Goal: Transaction & Acquisition: Purchase product/service

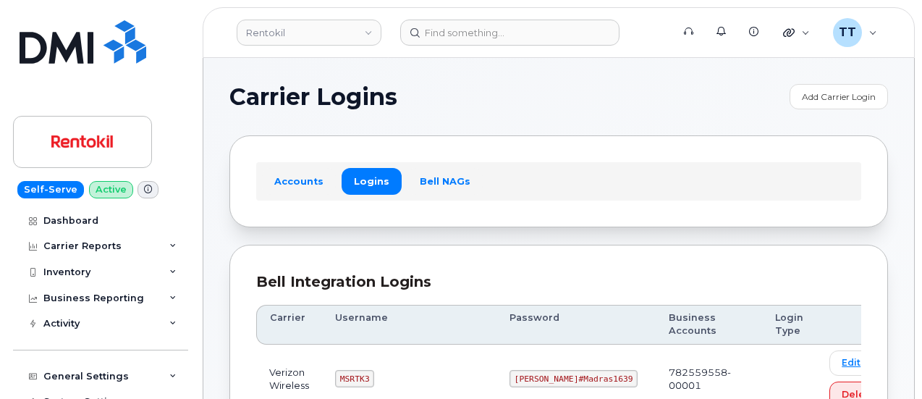
scroll to position [362, 0]
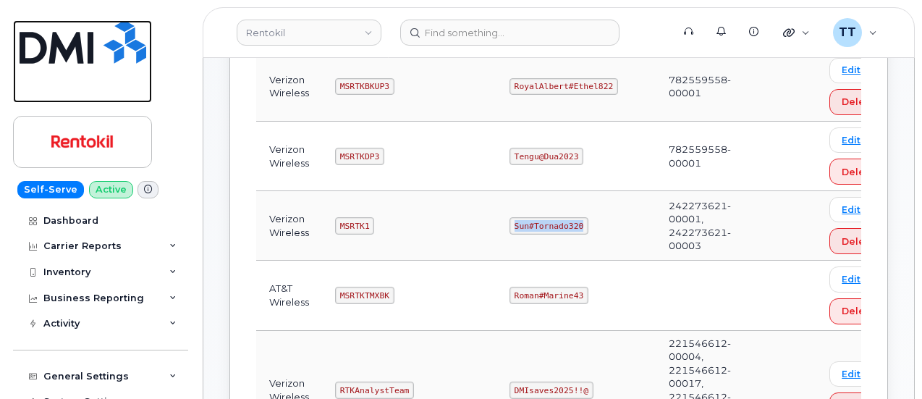
drag, startPoint x: 89, startPoint y: 62, endPoint x: 114, endPoint y: 63, distance: 24.7
click at [89, 62] on img at bounding box center [83, 41] width 127 height 43
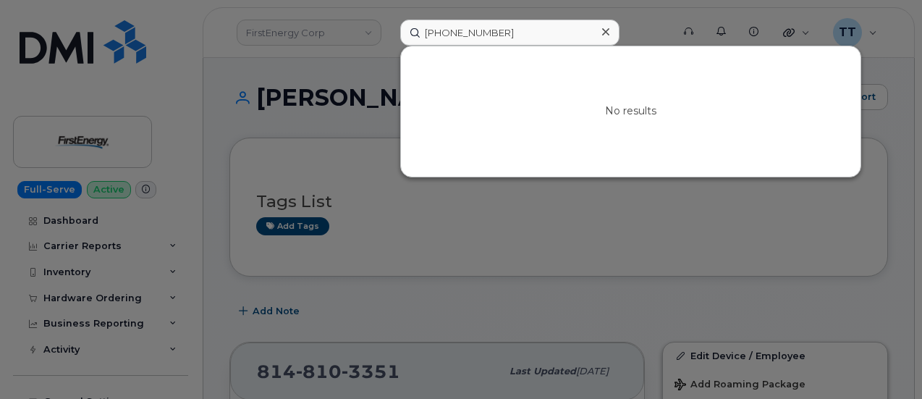
scroll to position [145, 0]
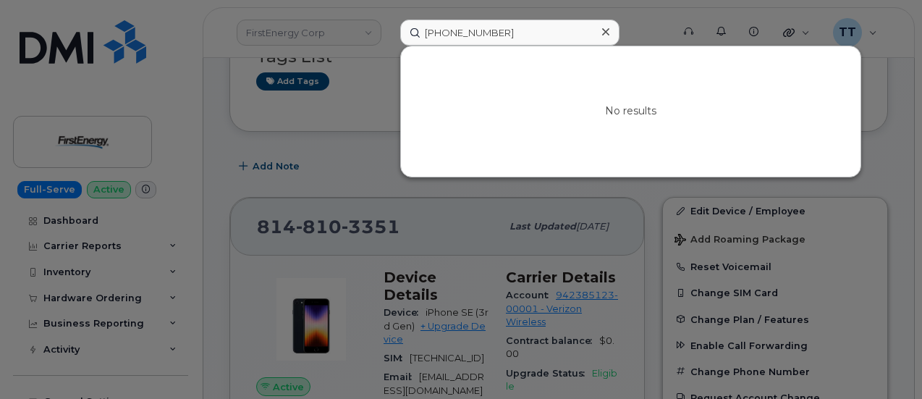
click at [345, 132] on div at bounding box center [461, 199] width 922 height 399
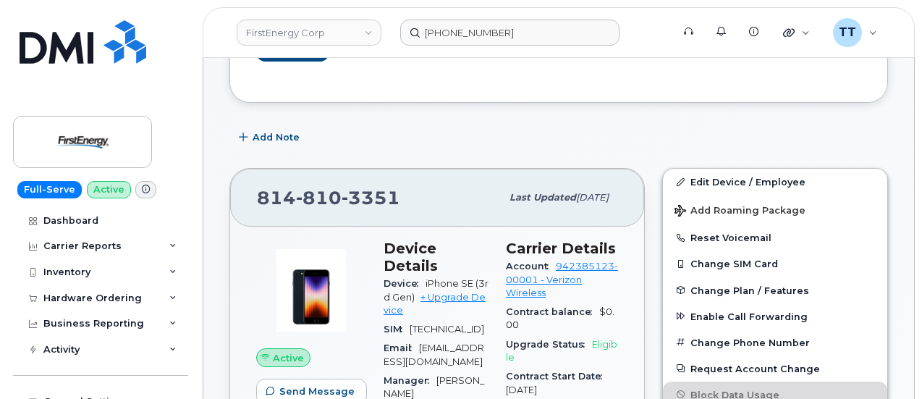
scroll to position [217, 0]
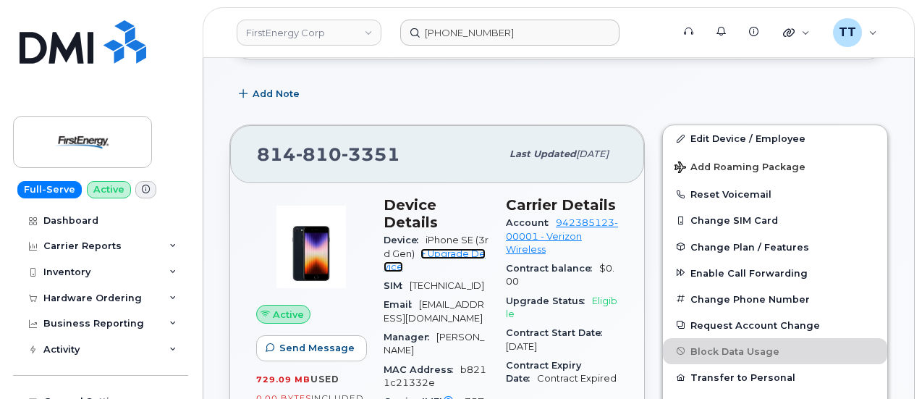
click at [474, 248] on link "+ Upgrade Device" at bounding box center [435, 260] width 102 height 24
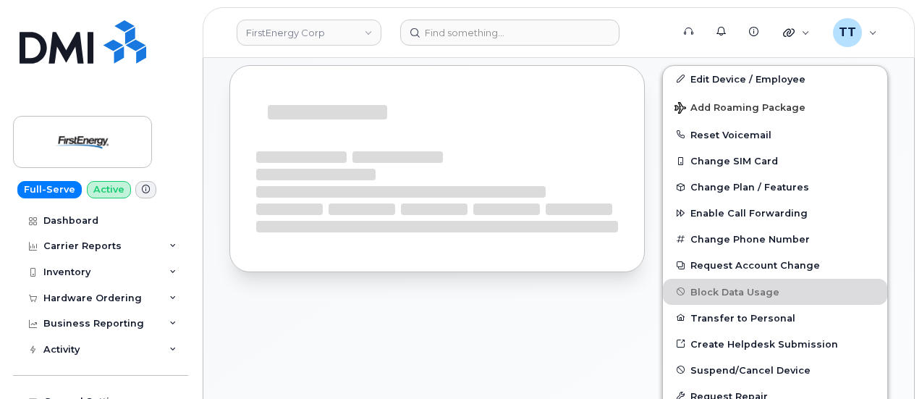
scroll to position [277, 0]
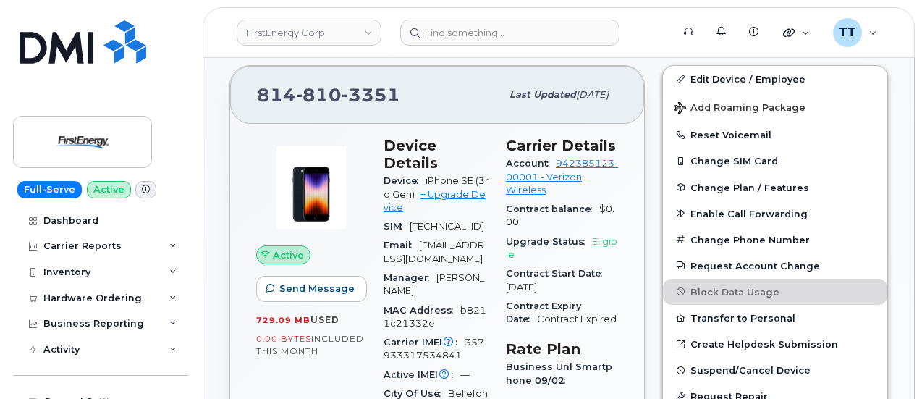
click at [329, 95] on span "810" at bounding box center [319, 95] width 46 height 22
copy span "814 810 3351"
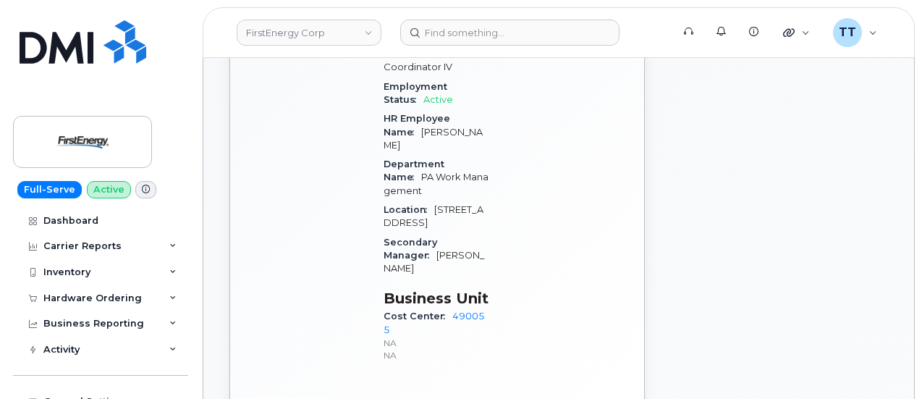
scroll to position [724, 0]
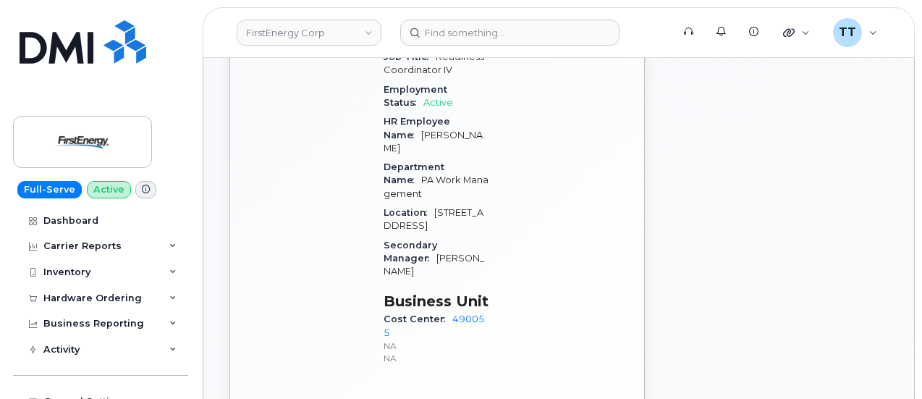
click at [420, 313] on span "Cost Center" at bounding box center [418, 318] width 69 height 11
copy div "Cost Center 490055"
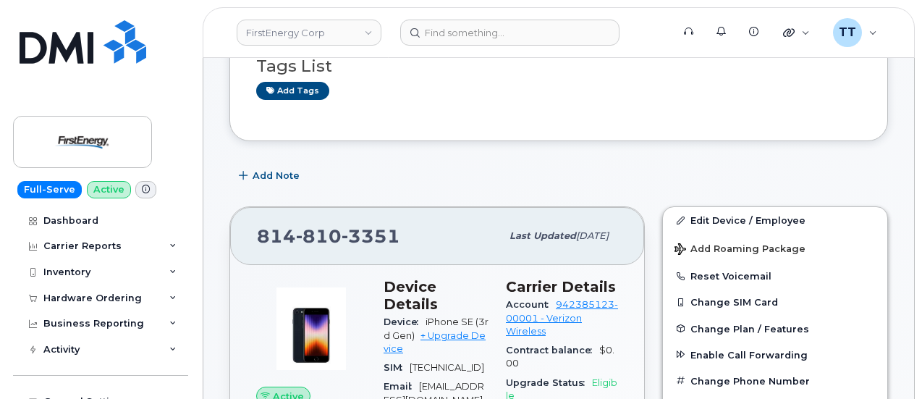
scroll to position [290, 0]
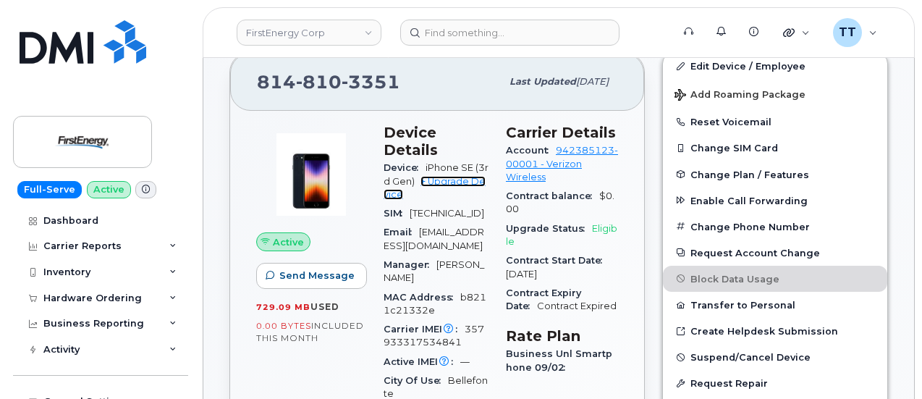
click at [456, 176] on link "+ Upgrade Device" at bounding box center [435, 188] width 102 height 24
click at [312, 77] on span "810" at bounding box center [319, 82] width 46 height 22
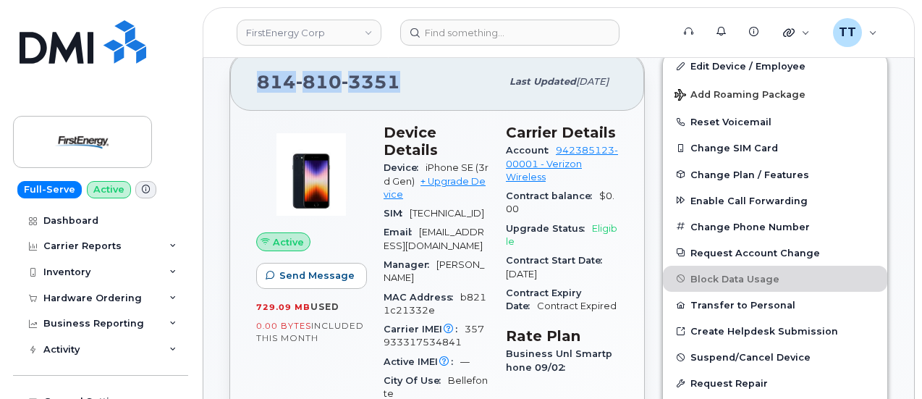
click at [312, 77] on span "810" at bounding box center [319, 82] width 46 height 22
copy span "814 810 3351"
click at [371, 83] on span "3351" at bounding box center [371, 82] width 59 height 22
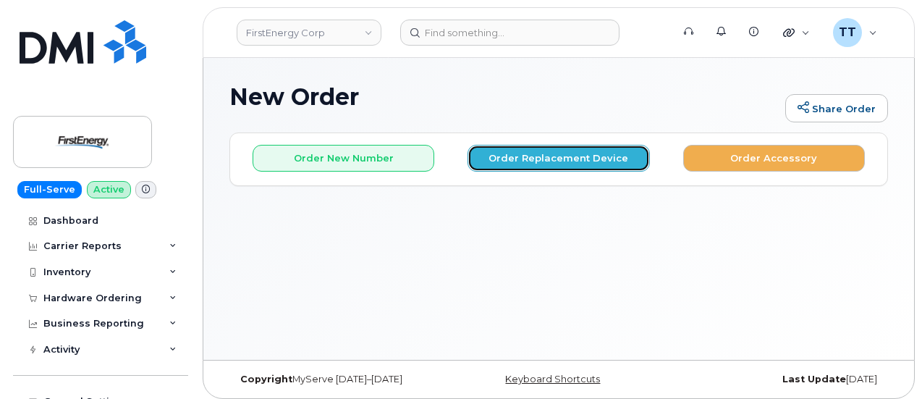
click at [514, 153] on button "Order Replacement Device" at bounding box center [559, 158] width 182 height 27
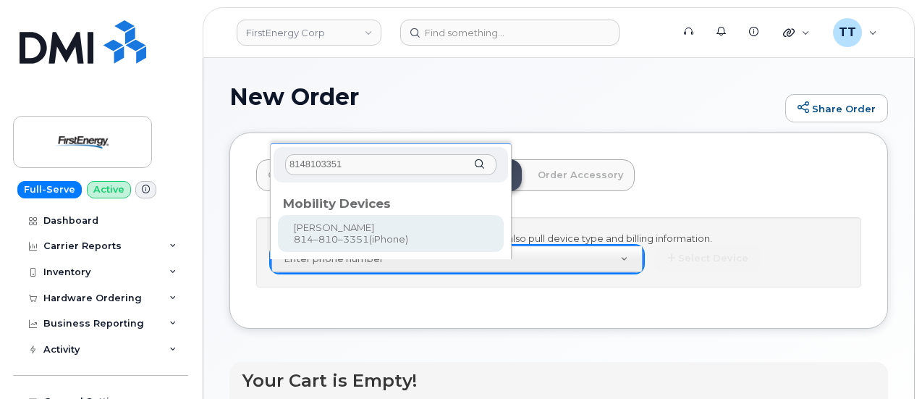
type input "8148103351"
type input "836117"
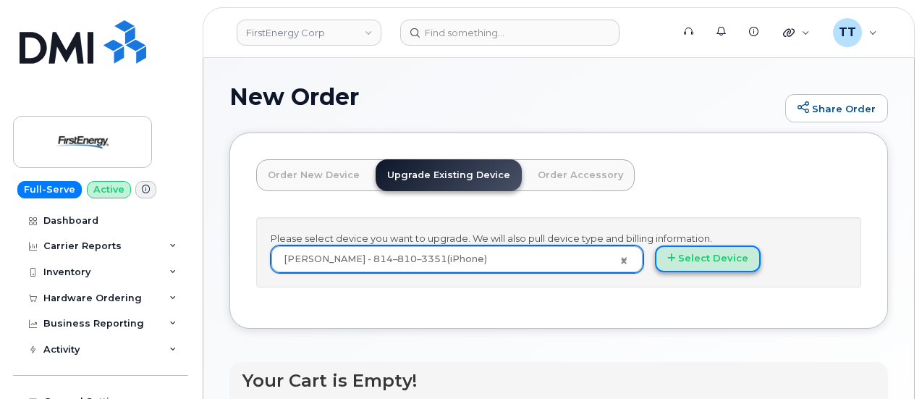
click at [655, 272] on button "Select Device" at bounding box center [708, 258] width 106 height 27
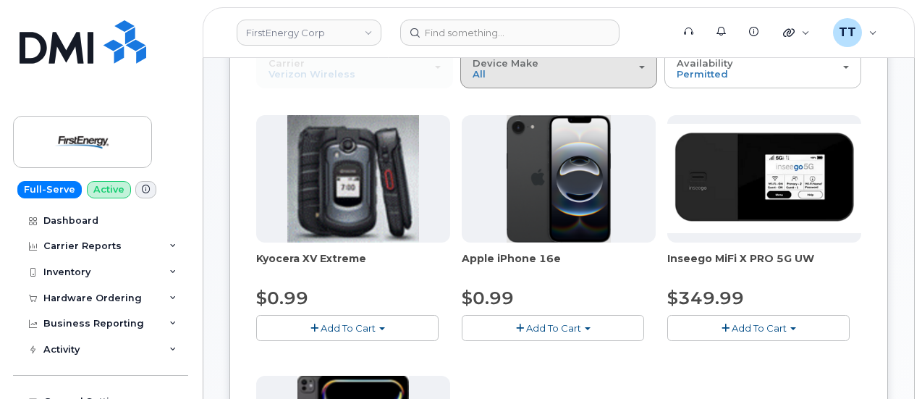
scroll to position [145, 0]
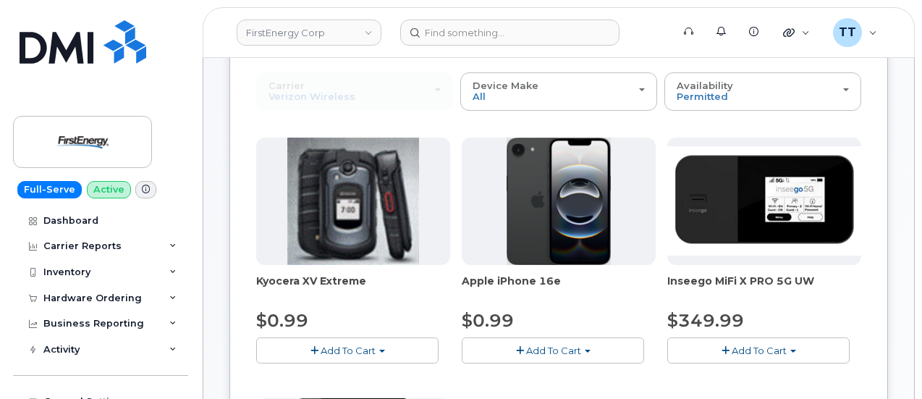
click at [526, 347] on span "Add To Cart" at bounding box center [553, 351] width 55 height 12
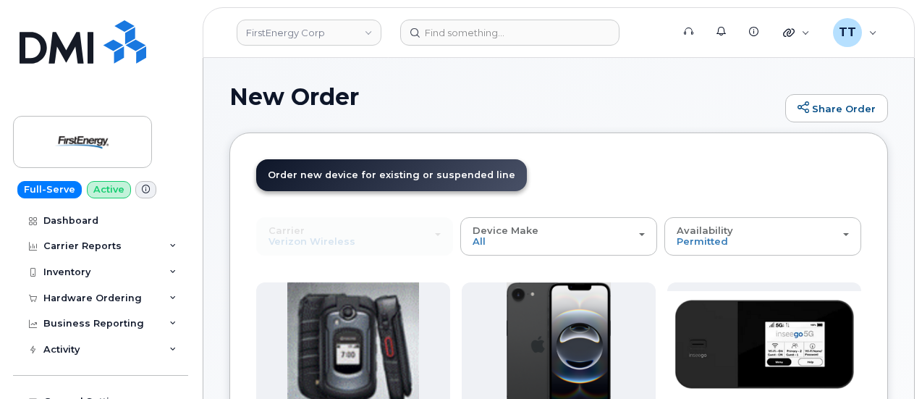
scroll to position [217, 0]
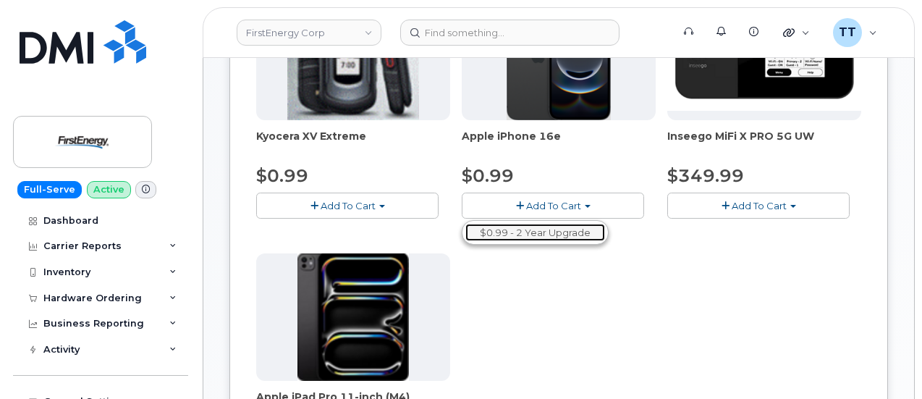
click at [468, 227] on link "$0.99 - 2 Year Upgrade" at bounding box center [535, 233] width 140 height 18
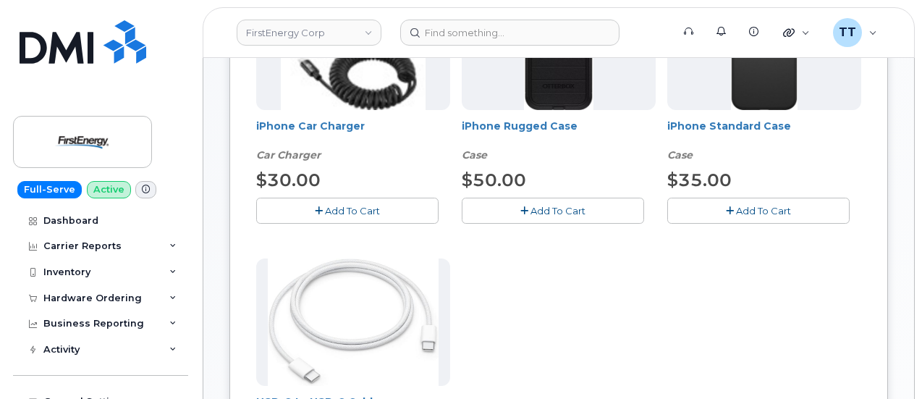
scroll to position [362, 0]
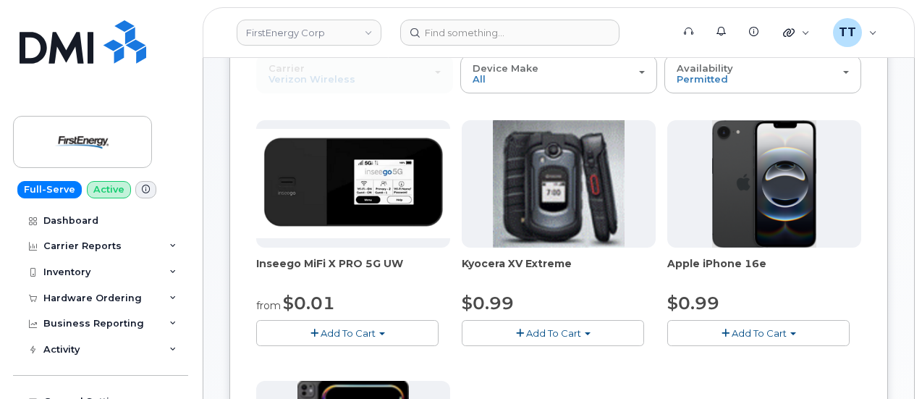
scroll to position [733, 0]
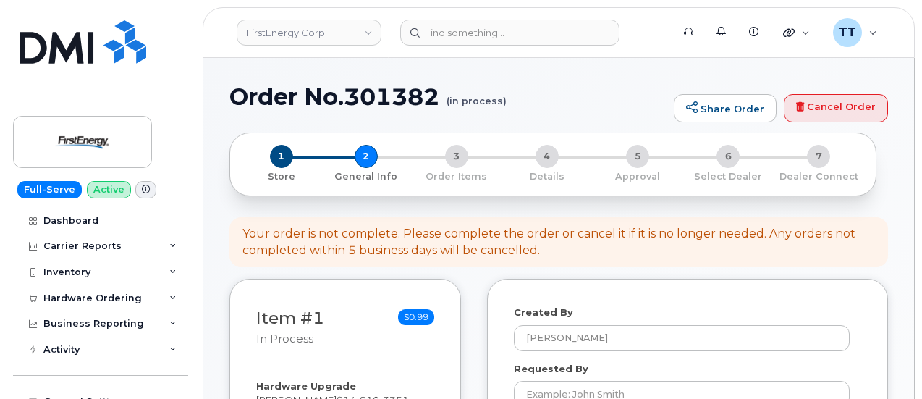
select select
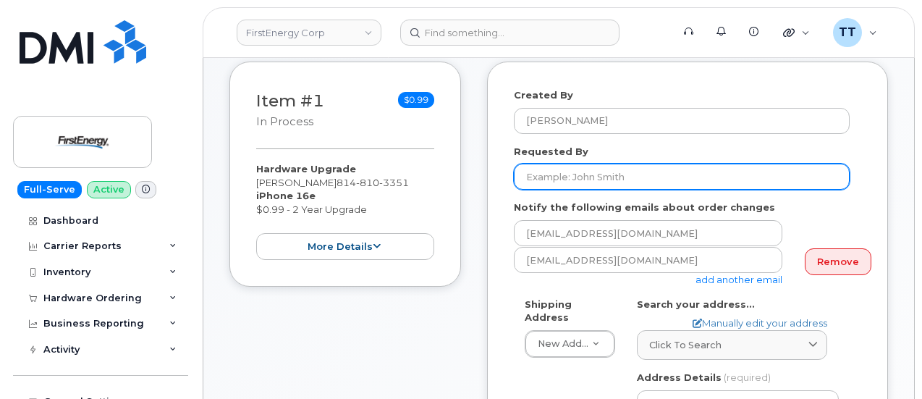
click at [635, 173] on input "Requested By" at bounding box center [682, 177] width 336 height 26
paste input "[PERSON_NAME]"
type input "[PERSON_NAME]"
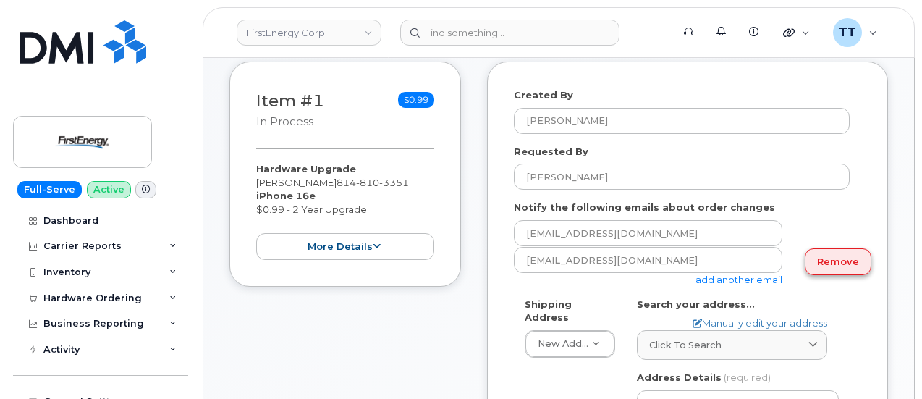
click at [825, 267] on link "Remove" at bounding box center [838, 261] width 67 height 27
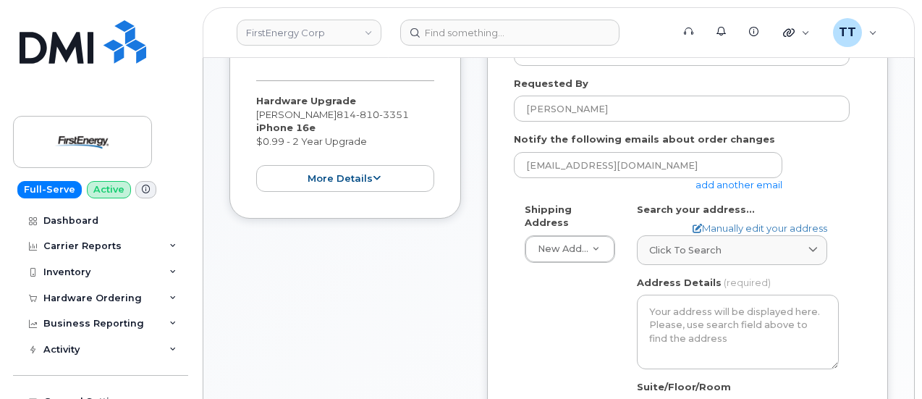
scroll to position [290, 0]
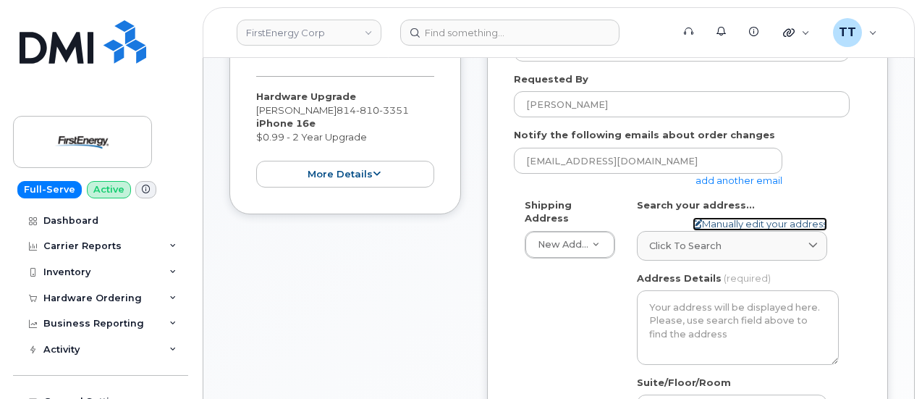
click at [722, 229] on link "Manually edit your address" at bounding box center [760, 224] width 135 height 14
select select
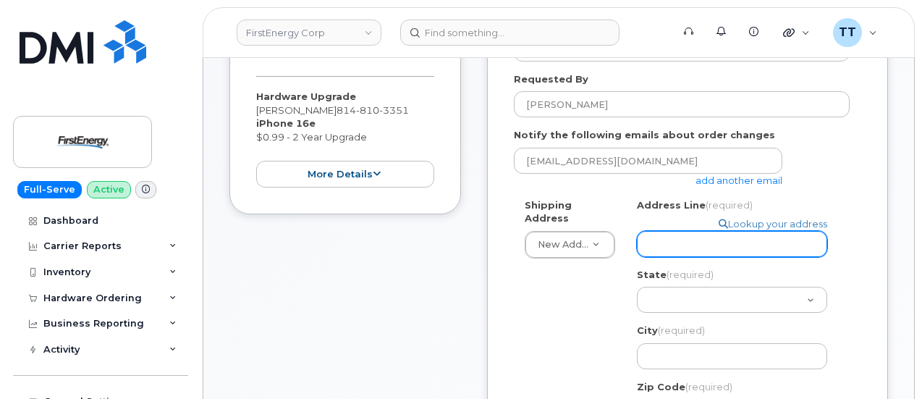
drag, startPoint x: 707, startPoint y: 243, endPoint x: 672, endPoint y: 240, distance: 34.2
click at [672, 240] on input "Address Line (required)" at bounding box center [732, 244] width 190 height 26
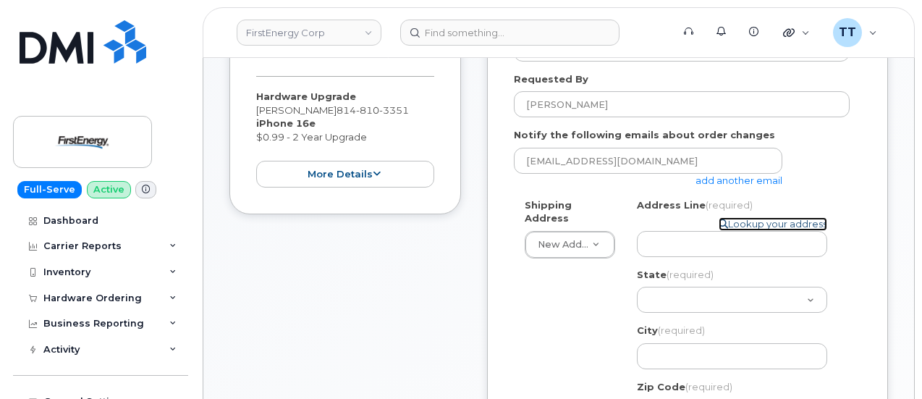
click at [758, 229] on link "Lookup your address" at bounding box center [773, 224] width 109 height 14
select select
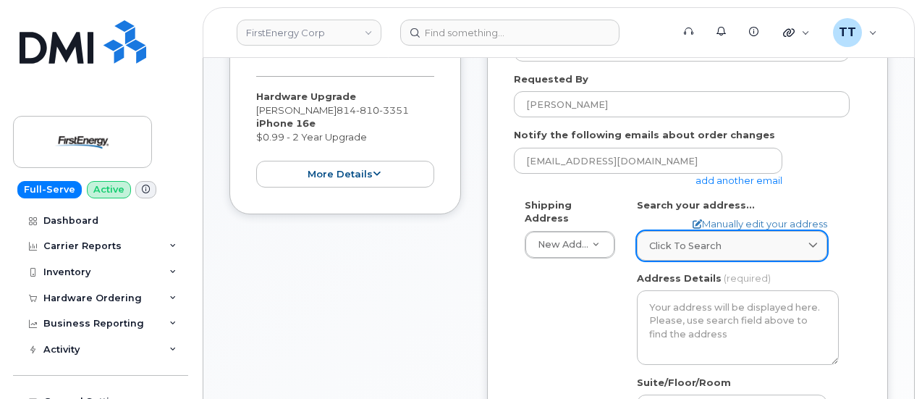
click at [722, 240] on div "Click to search" at bounding box center [732, 246] width 166 height 14
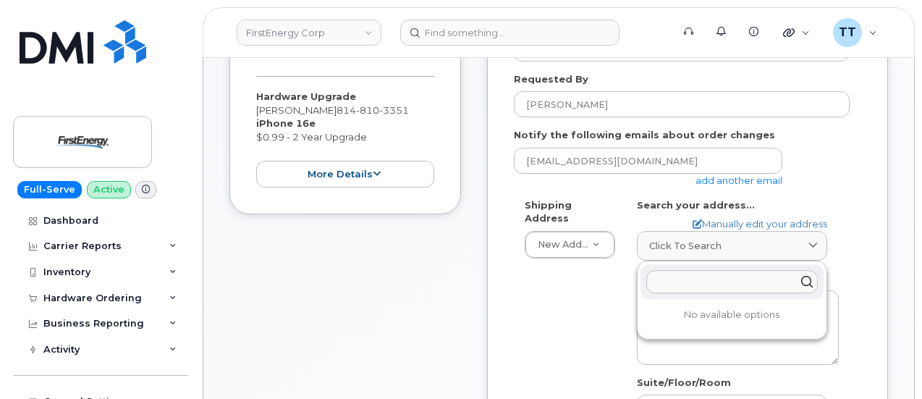
paste input "post office box 491 266 school street Howard Pennsylvania 1684"
type input "post office box 491 266 school street Howard Pennsylvania 1684"
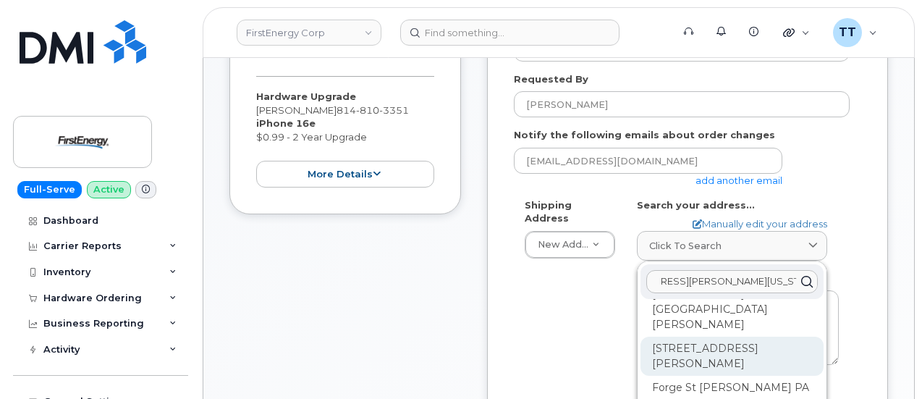
scroll to position [217, 0]
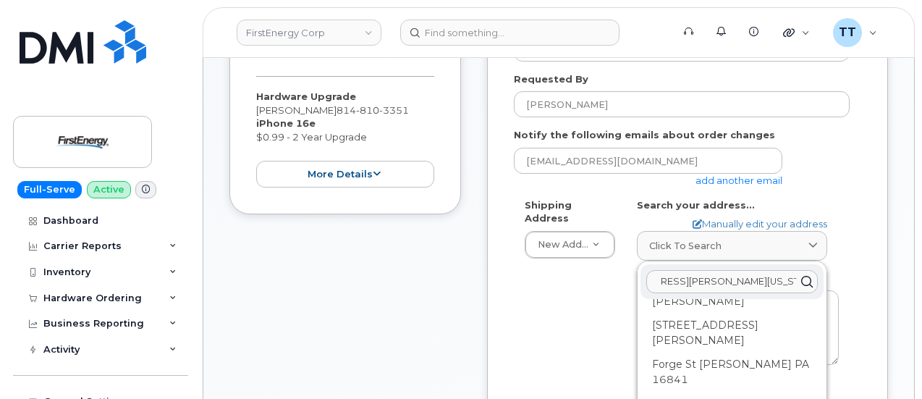
click at [693, 275] on input "post office box 491 266 school street Howard Pennsylvania 1684" at bounding box center [732, 281] width 172 height 23
click at [729, 218] on link "Manually edit your address" at bounding box center [760, 224] width 135 height 14
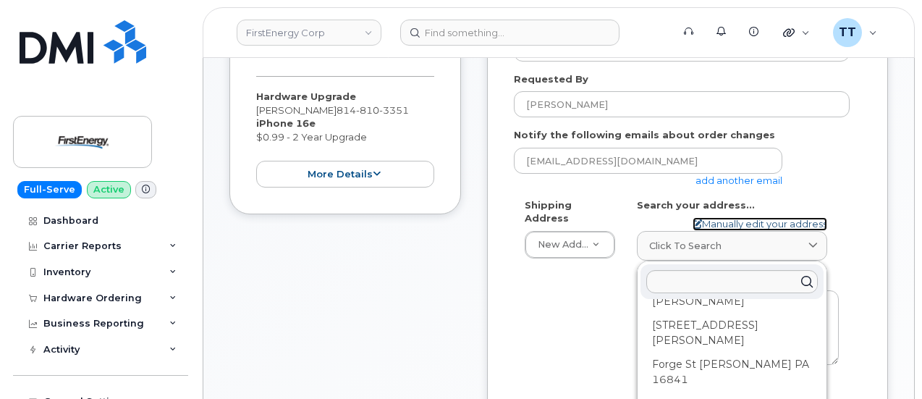
select select
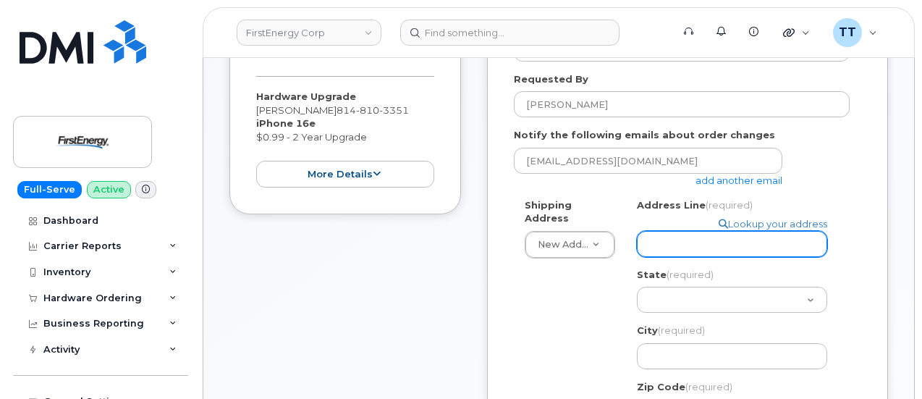
paste input "post office box 491 266 school street Howard Pennsylvania 1684"
select select
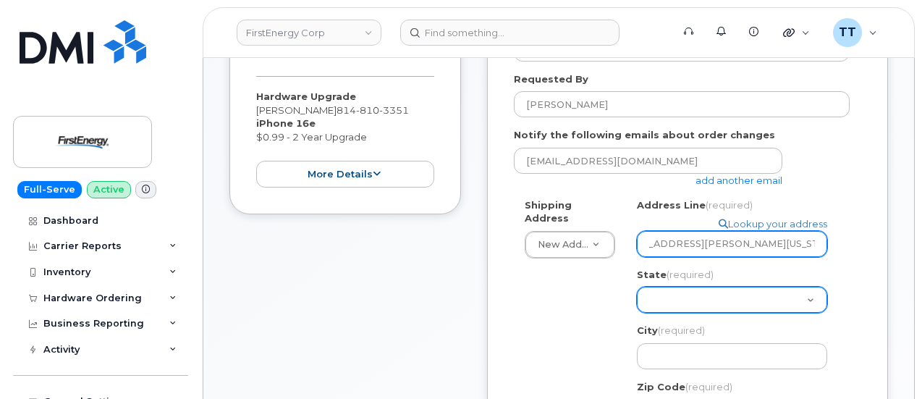
type input "post office box 491 266 school street Howard Pennsylvania 1684"
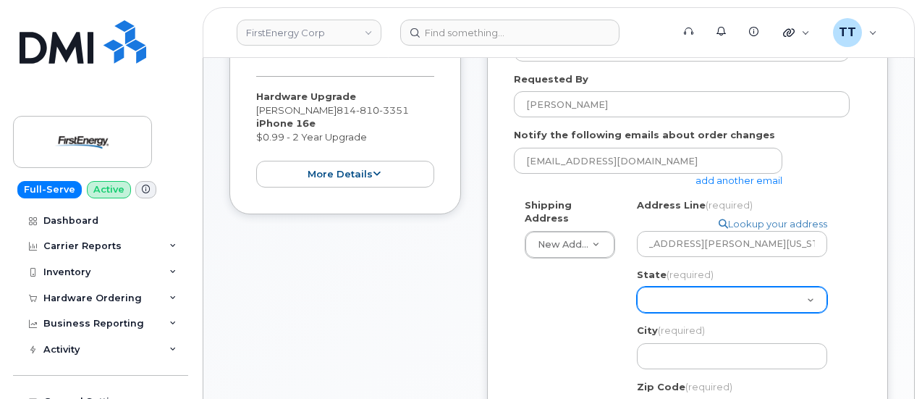
click at [667, 291] on select "Alabama Alaska American Samoa Arizona Arkansas California Colorado Connecticut …" at bounding box center [732, 300] width 190 height 26
select select "PA"
click at [637, 287] on select "Alabama Alaska American Samoa Arizona Arkansas California Colorado Connecticut …" at bounding box center [732, 300] width 190 height 26
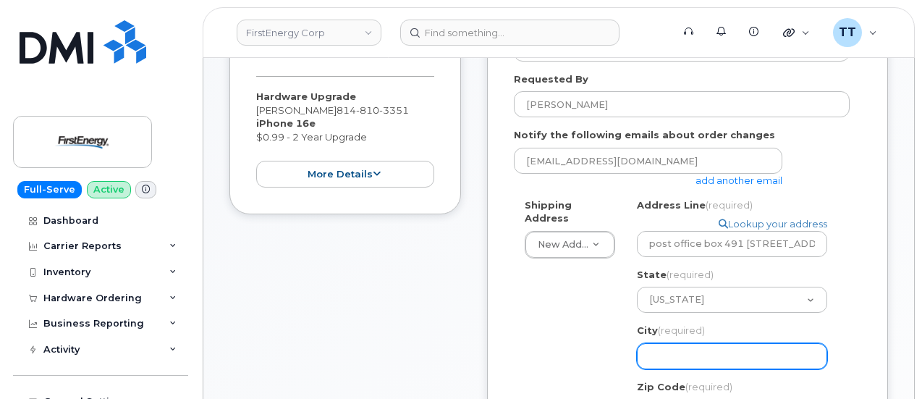
click at [700, 352] on input "City (required)" at bounding box center [732, 356] width 190 height 26
select select
type input "H"
select select
type input "Ho"
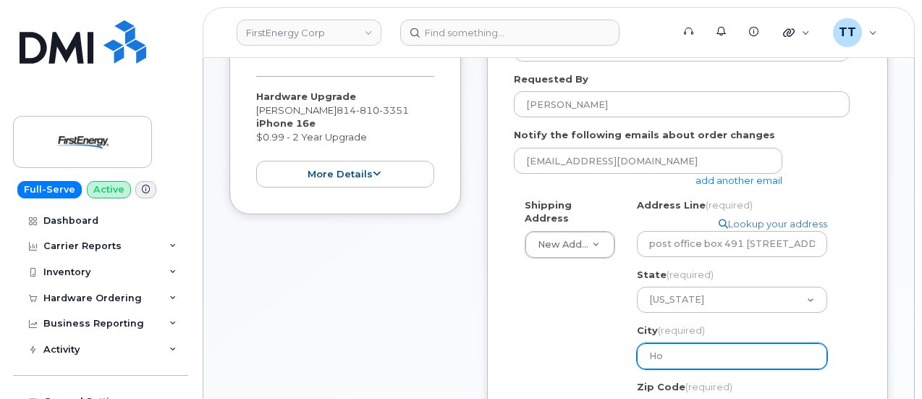
select select
type input "Hoe"
select select
type input "Ho"
select select
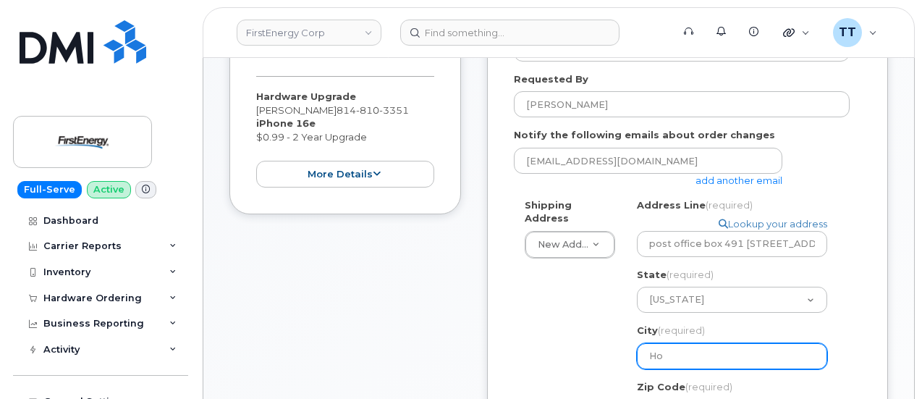
type input "How"
select select
type input "Howa"
select select
type input "Howar"
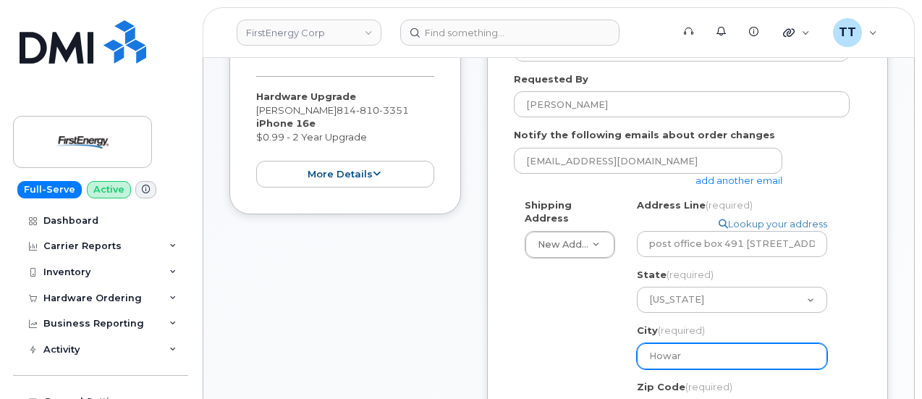
select select
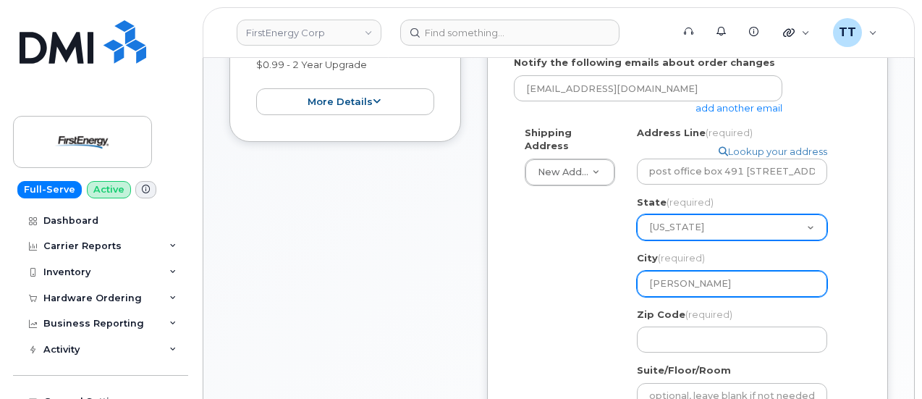
scroll to position [434, 0]
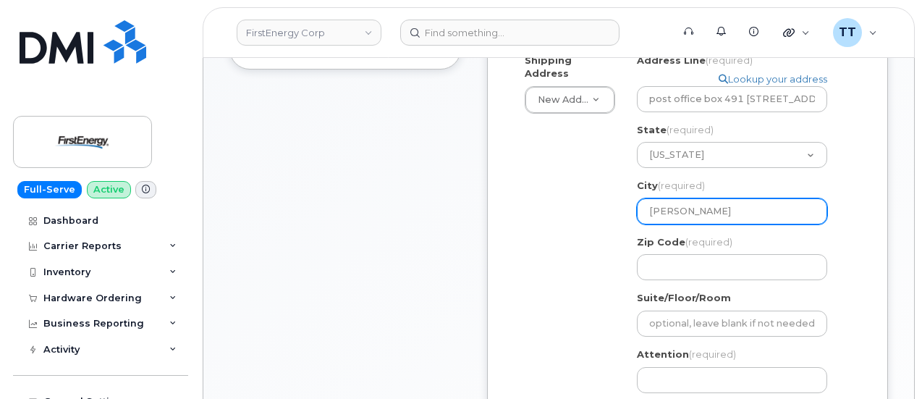
type input "Howard"
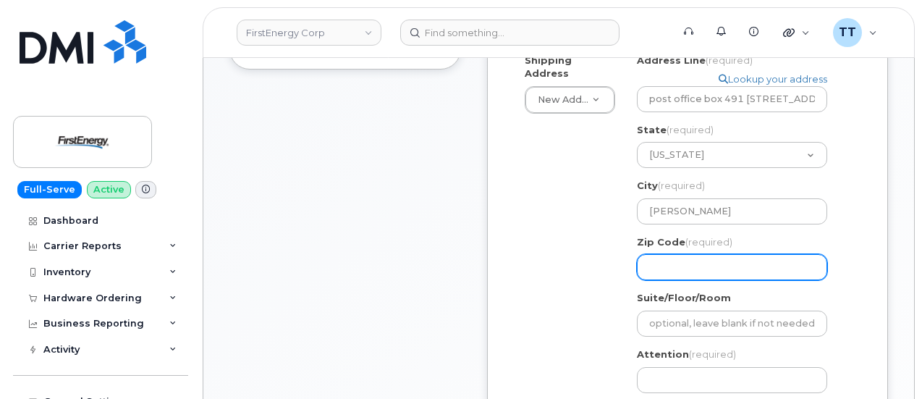
click at [694, 264] on input "Zip Code (required)" at bounding box center [732, 267] width 190 height 26
paste input "16841"
select select
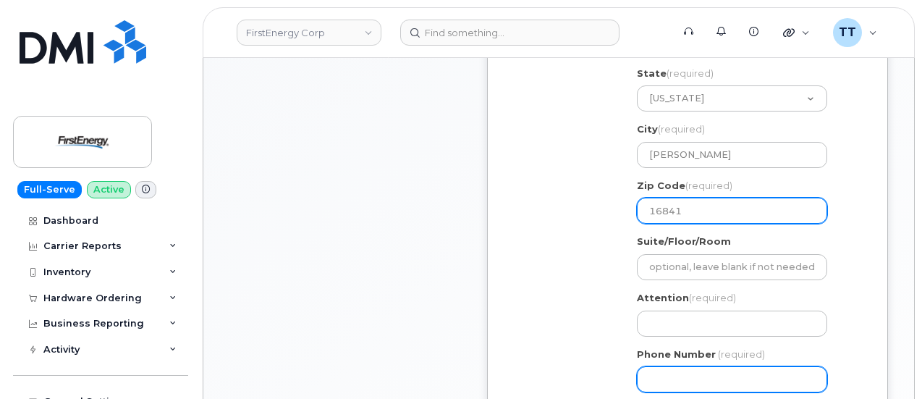
scroll to position [579, 0]
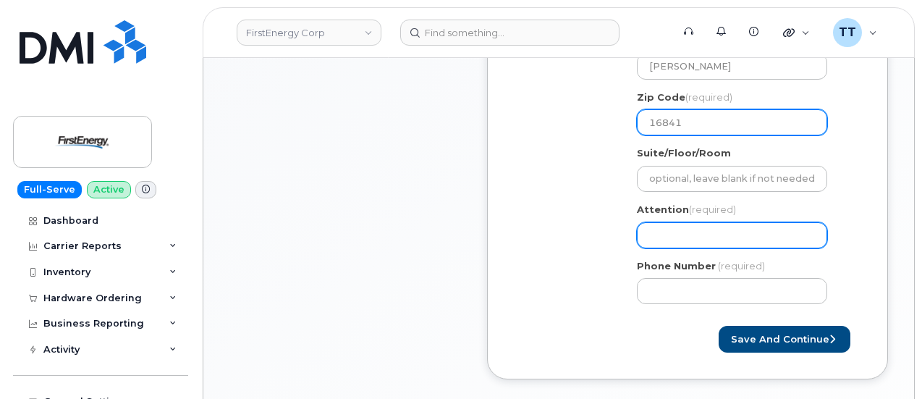
type input "16841"
click at [676, 233] on input "Attention (required)" at bounding box center [732, 235] width 190 height 26
click at [695, 224] on input "Attention (required)" at bounding box center [732, 235] width 190 height 26
paste input "CS0802014"
select select
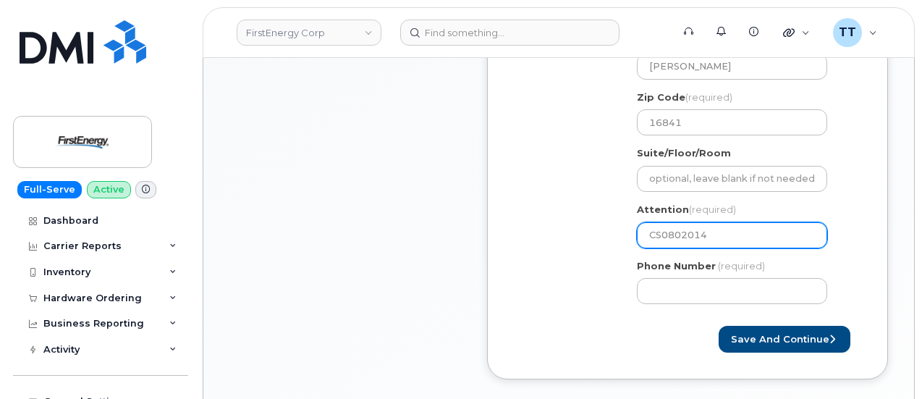
type input "CS0802014"
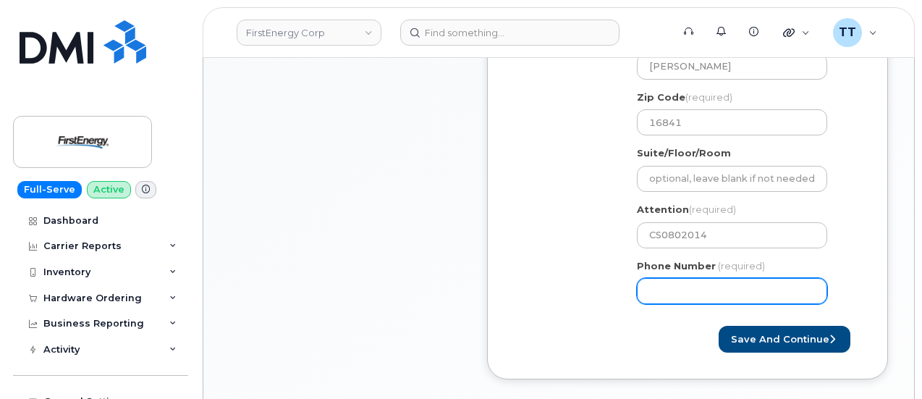
click at [721, 296] on input "Phone Number" at bounding box center [732, 291] width 190 height 26
click at [699, 287] on input "Phone Number" at bounding box center [732, 291] width 190 height 26
select select
type input "8147773299"
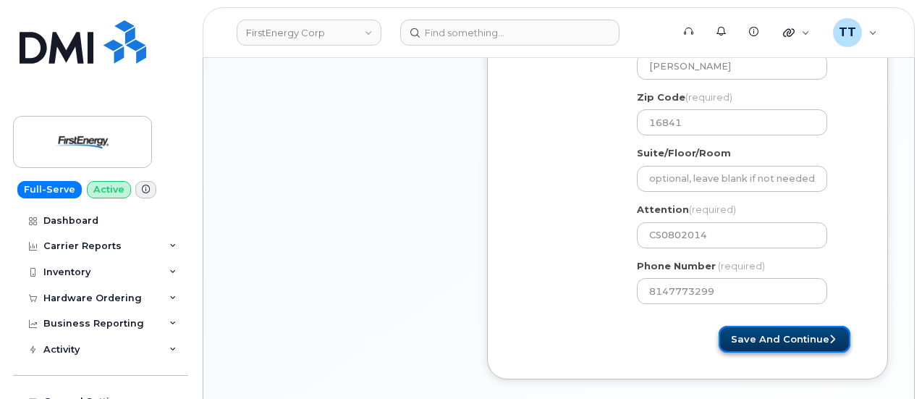
click at [776, 335] on button "Save and Continue" at bounding box center [785, 339] width 132 height 27
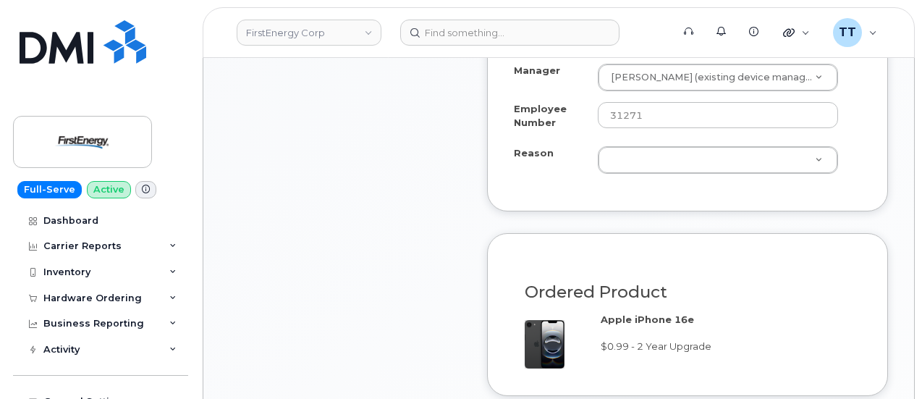
scroll to position [1013, 0]
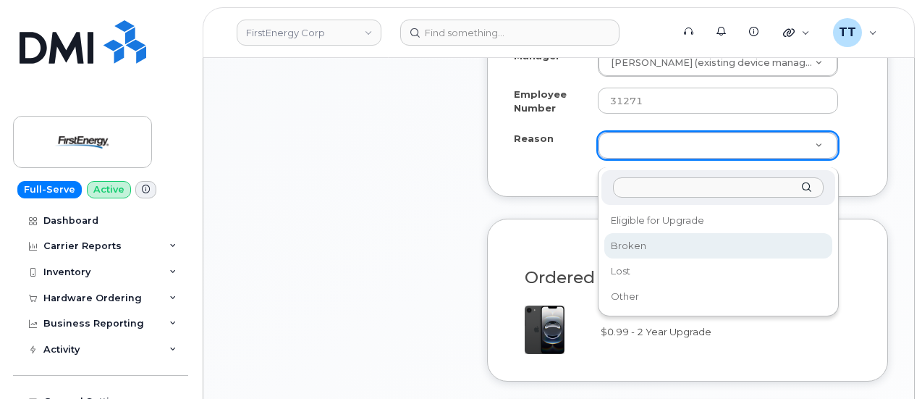
select select "broken"
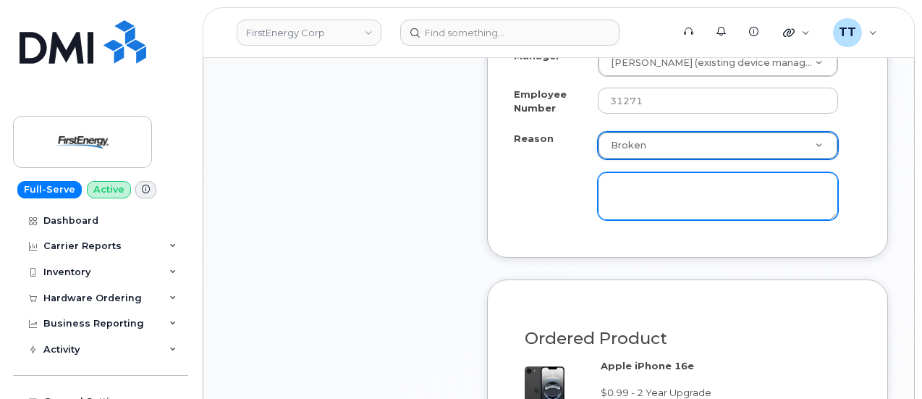
click at [679, 200] on textarea at bounding box center [718, 196] width 240 height 48
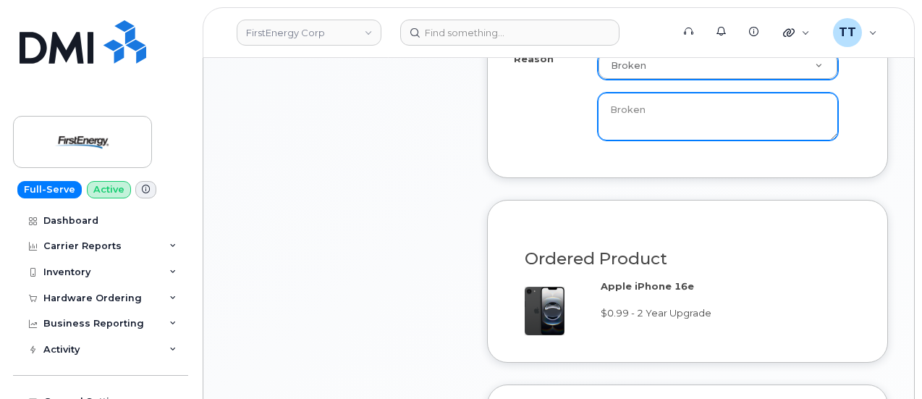
scroll to position [1375, 0]
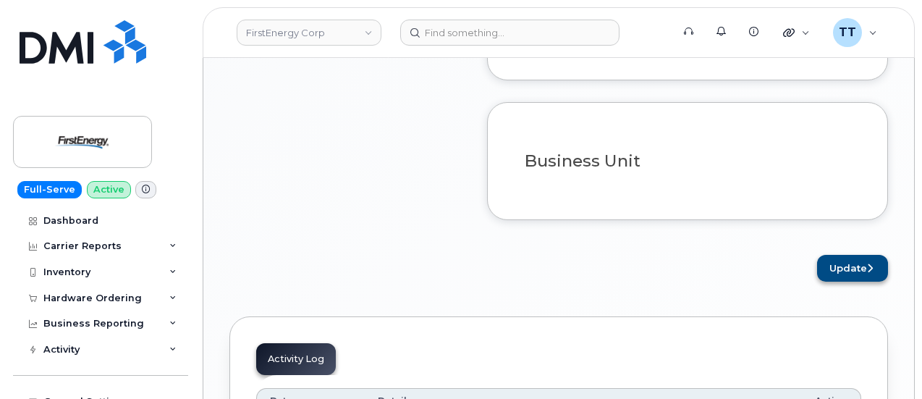
type textarea "Broken"
click at [845, 271] on button "Update" at bounding box center [852, 268] width 71 height 27
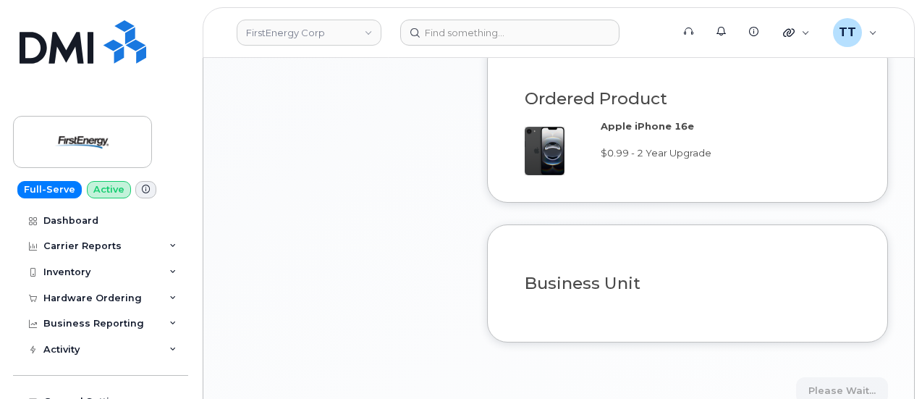
scroll to position [1158, 0]
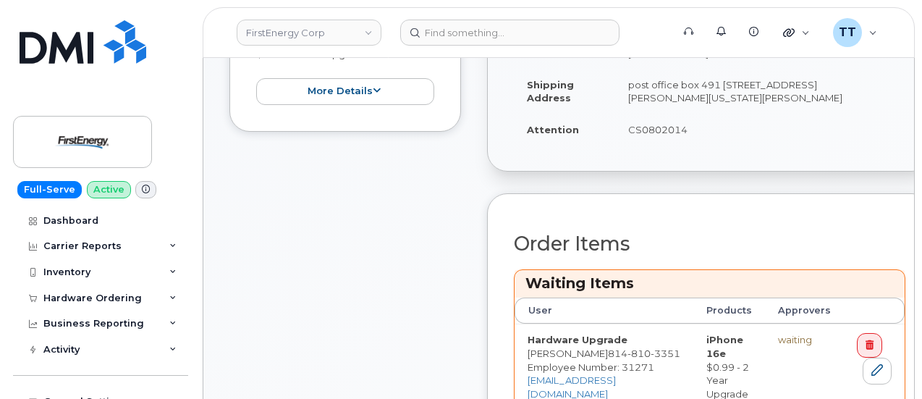
scroll to position [651, 0]
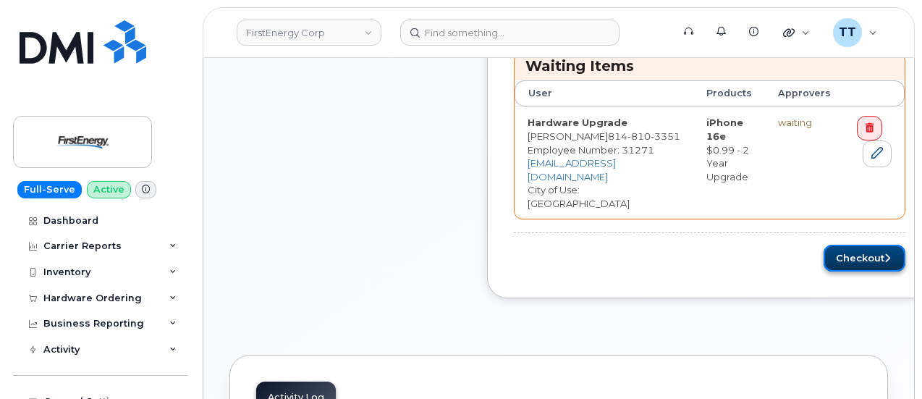
click at [824, 245] on button "Checkout" at bounding box center [865, 258] width 82 height 27
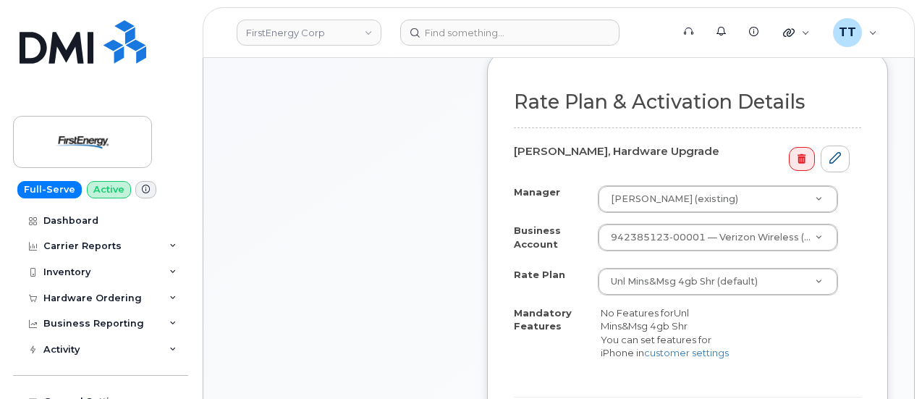
scroll to position [579, 0]
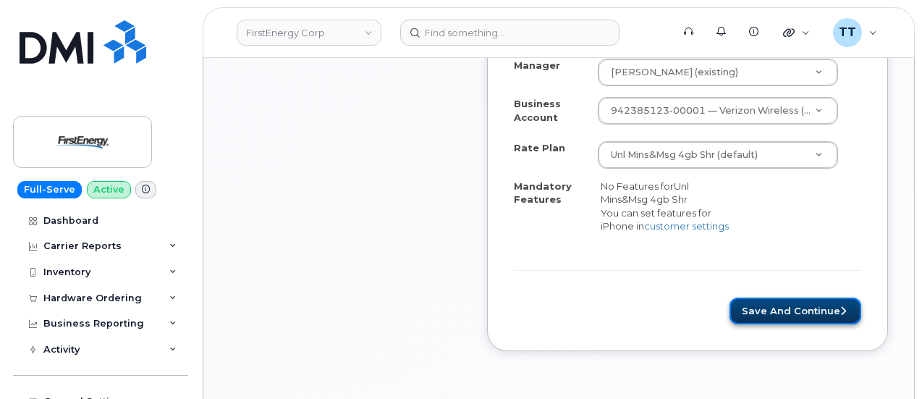
click at [775, 303] on button "Save and Continue" at bounding box center [796, 311] width 132 height 27
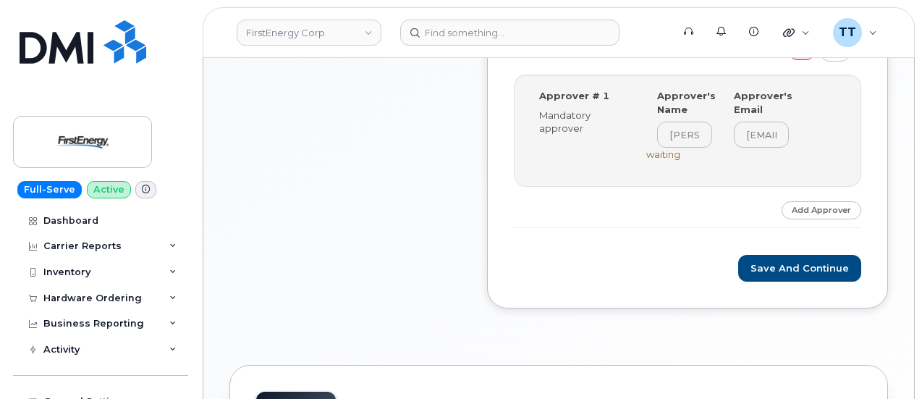
scroll to position [507, 0]
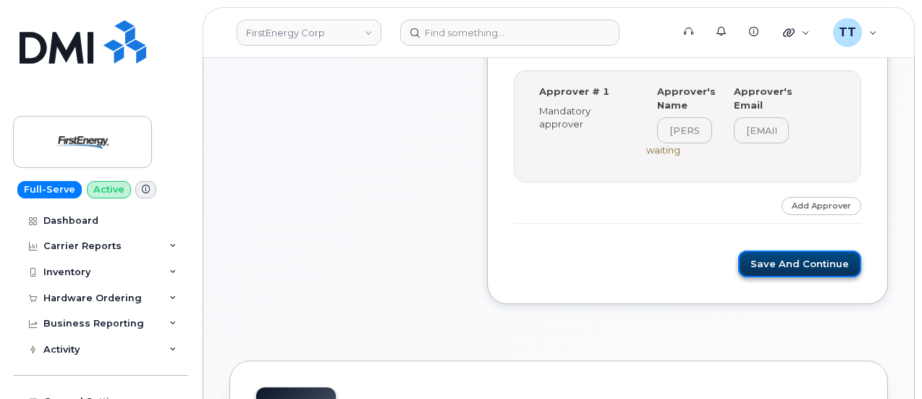
click at [793, 263] on button "Save and Continue" at bounding box center [799, 263] width 123 height 27
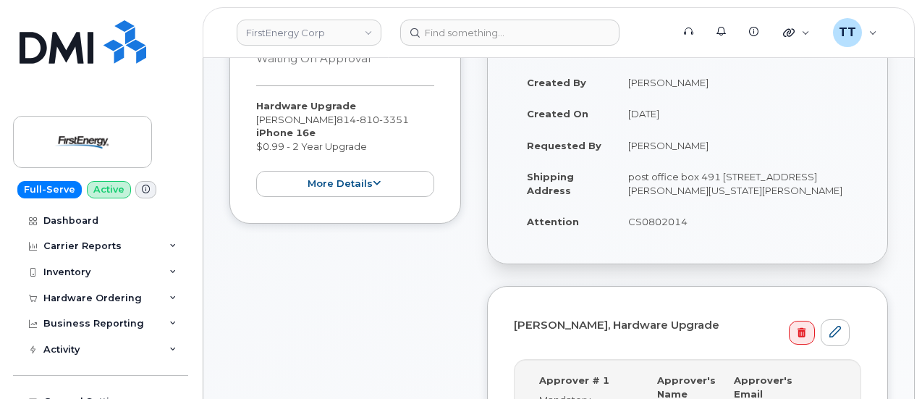
scroll to position [217, 0]
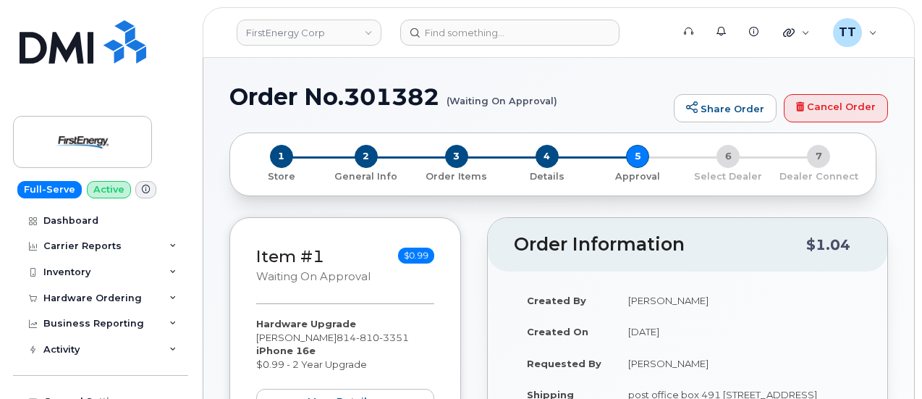
click at [369, 85] on h1 "Order No.301382 (Waiting On Approval)" at bounding box center [447, 96] width 437 height 25
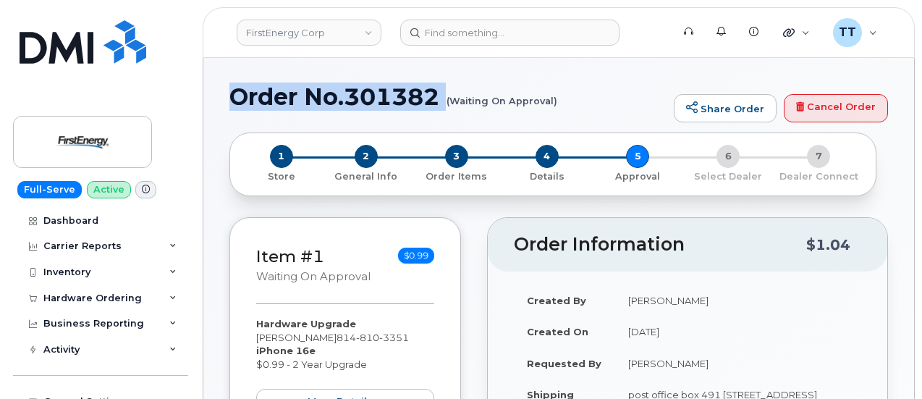
click at [369, 85] on h1 "Order No.301382 (Waiting On Approval)" at bounding box center [447, 96] width 437 height 25
copy h1 "Order No.301382"
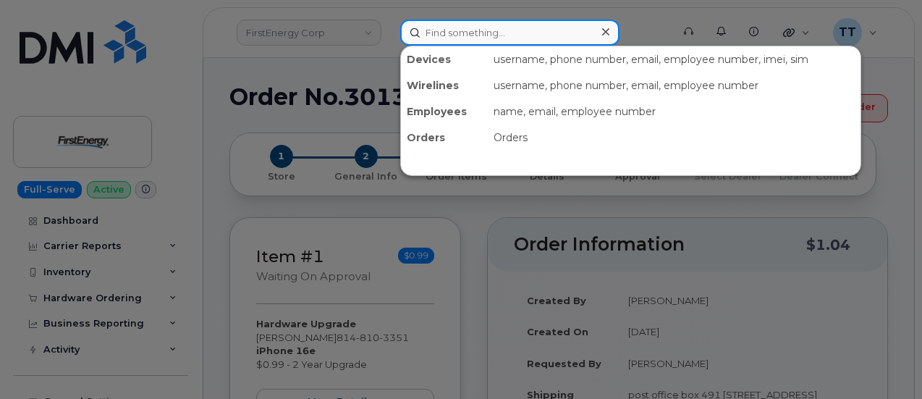
click at [489, 37] on input at bounding box center [509, 33] width 219 height 26
paste input "[PERSON_NAME]"
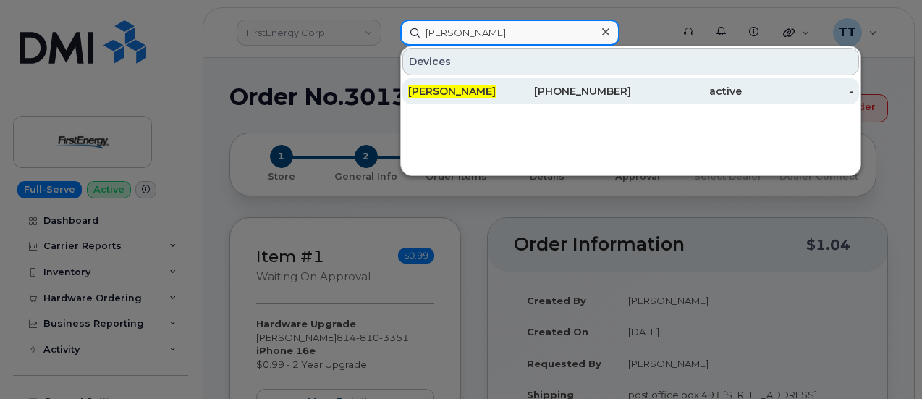
type input "[PERSON_NAME]"
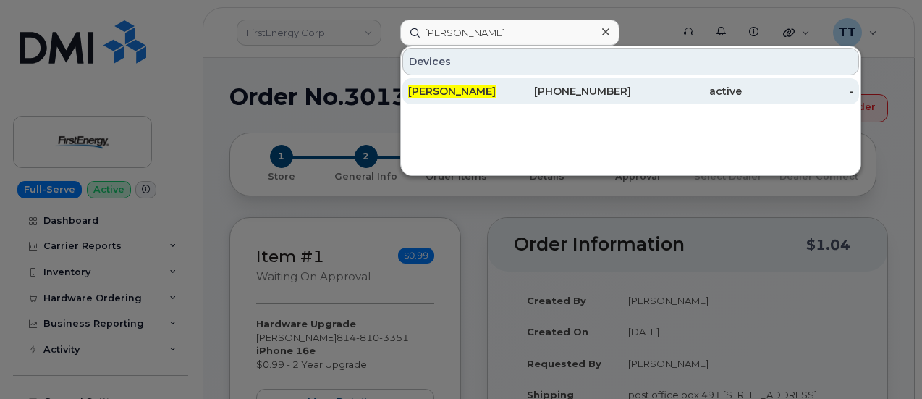
click at [496, 93] on span "[PERSON_NAME]" at bounding box center [452, 91] width 88 height 13
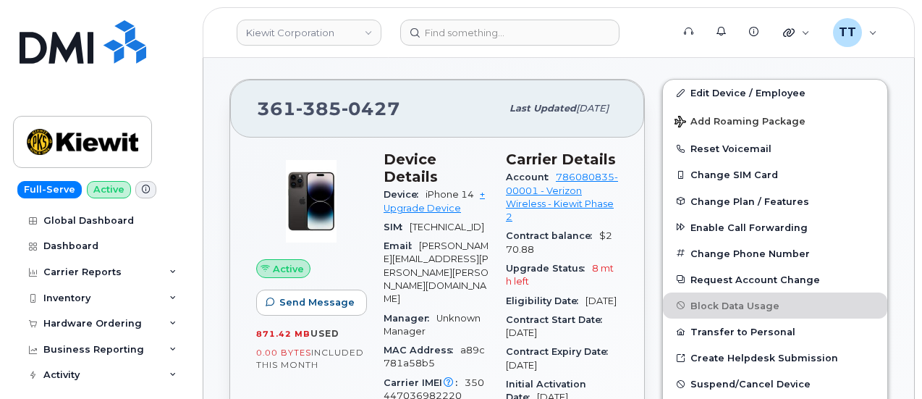
scroll to position [362, 0]
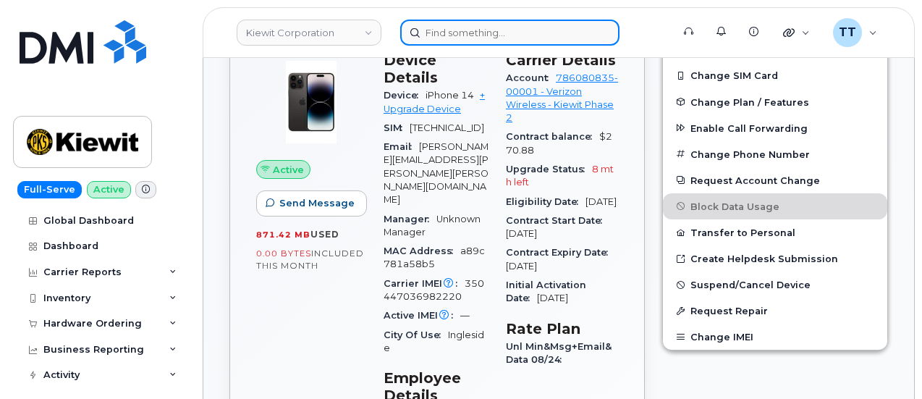
click at [495, 35] on input at bounding box center [509, 33] width 219 height 26
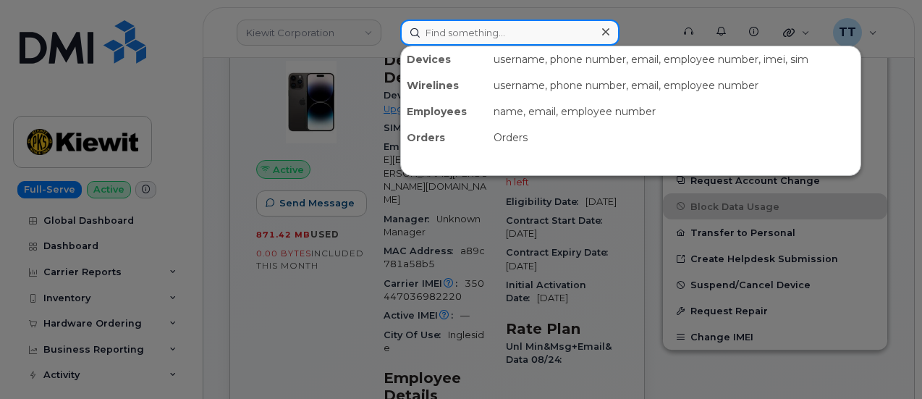
paste input "357573496071551"
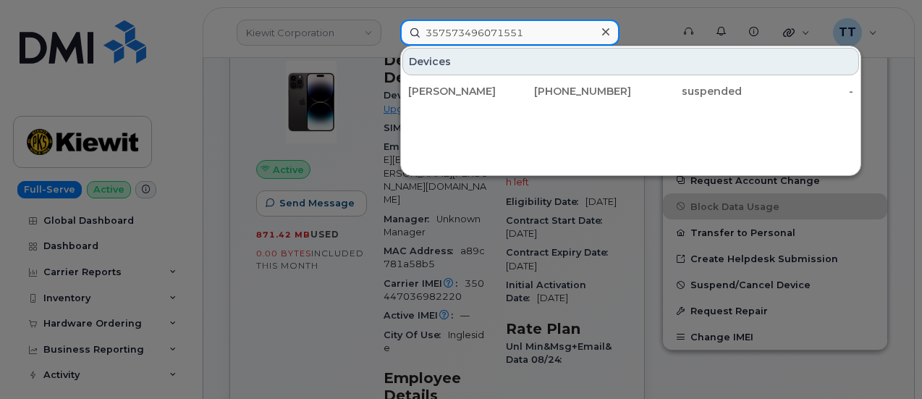
type input "357573496071551"
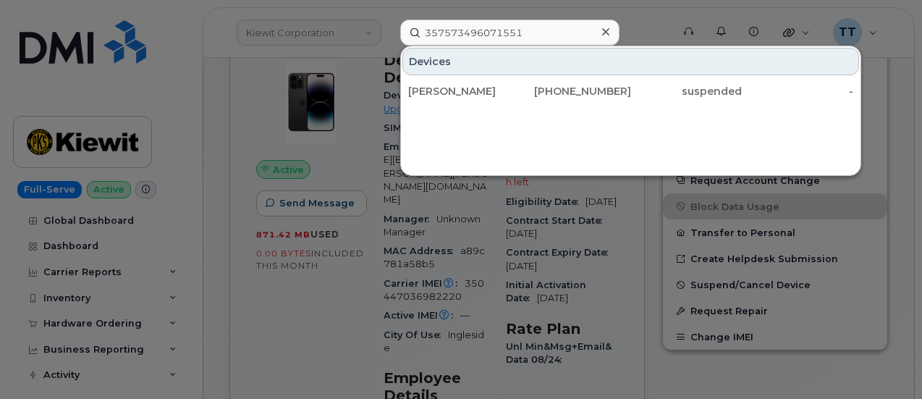
drag, startPoint x: 284, startPoint y: 355, endPoint x: 287, endPoint y: 347, distance: 9.4
click at [285, 355] on div at bounding box center [461, 199] width 922 height 399
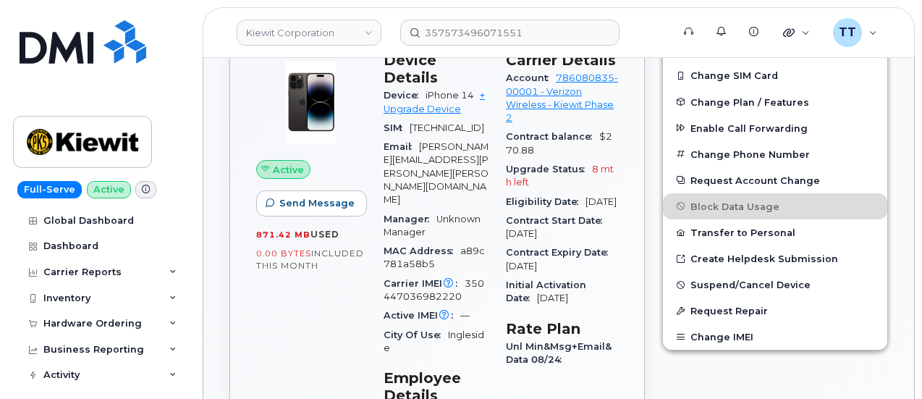
scroll to position [217, 0]
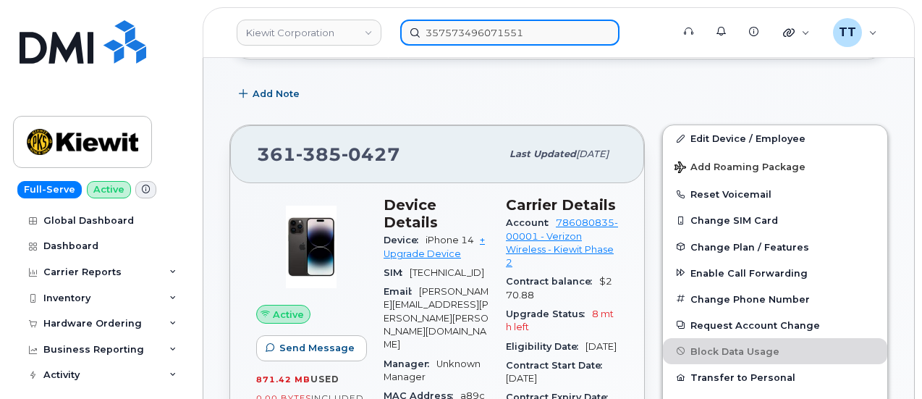
click at [444, 31] on input "357573496071551" at bounding box center [509, 33] width 219 height 26
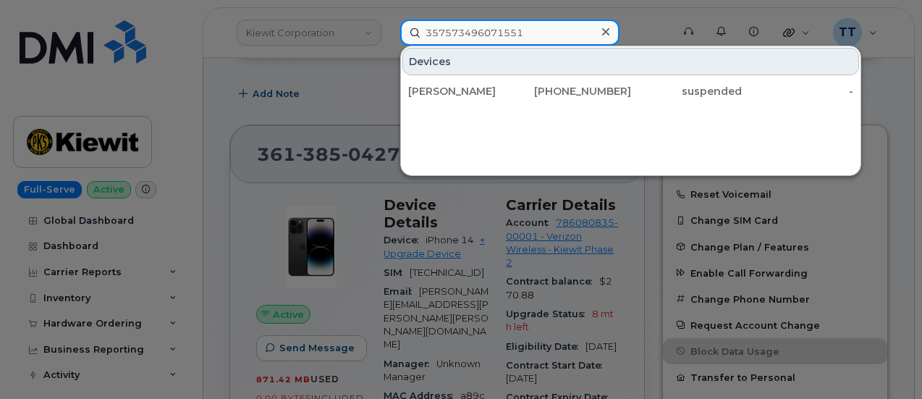
click at [444, 31] on input "357573496071551" at bounding box center [509, 33] width 219 height 26
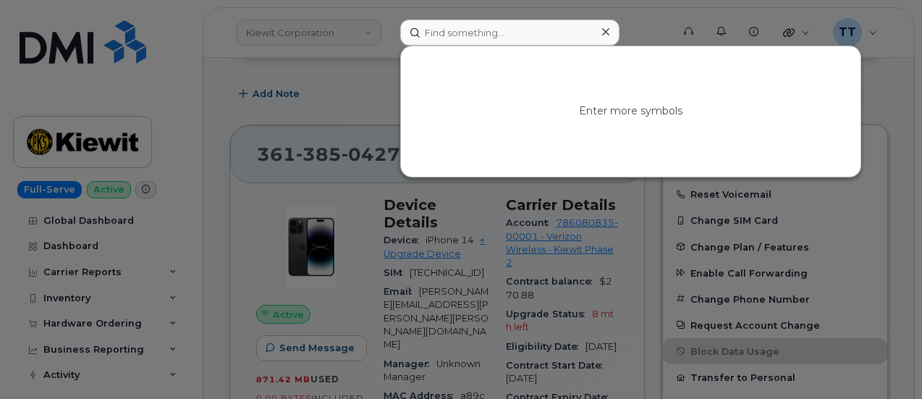
click at [238, 111] on div at bounding box center [461, 199] width 922 height 399
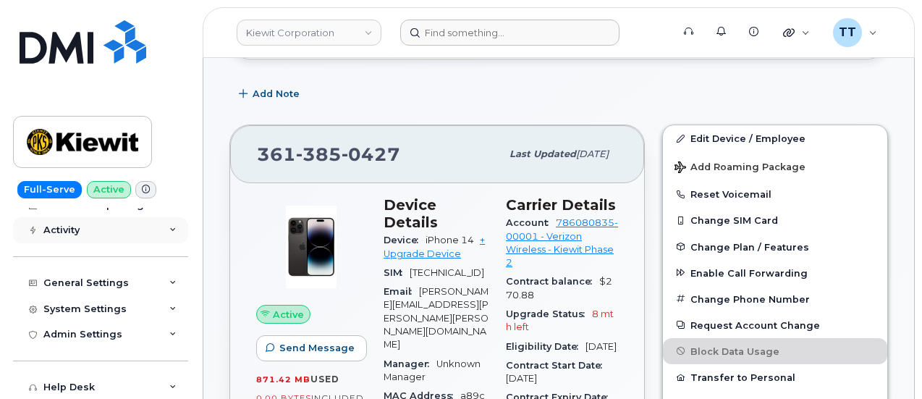
scroll to position [72, 0]
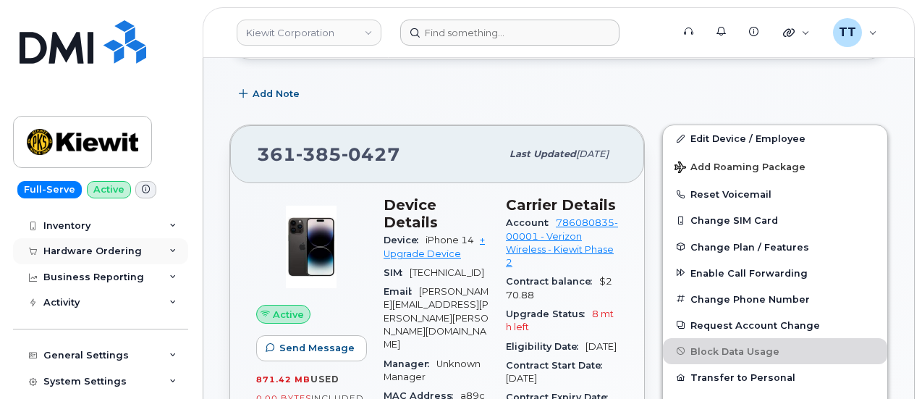
click at [117, 261] on div "Hardware Ordering" at bounding box center [100, 251] width 175 height 26
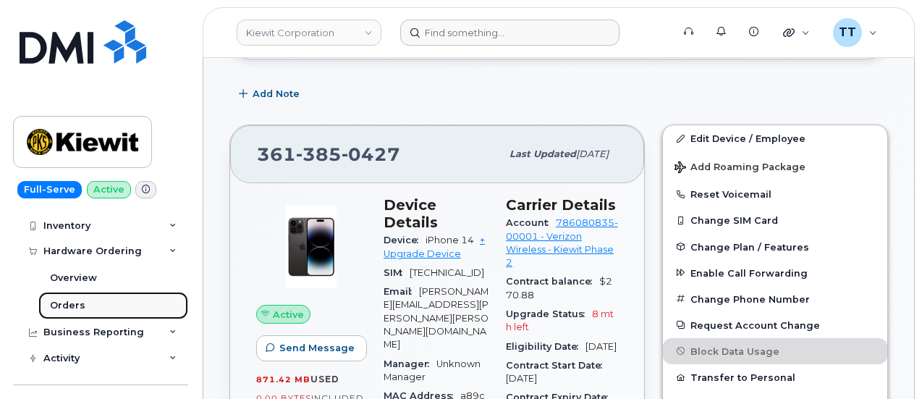
click at [109, 303] on link "Orders" at bounding box center [113, 306] width 150 height 28
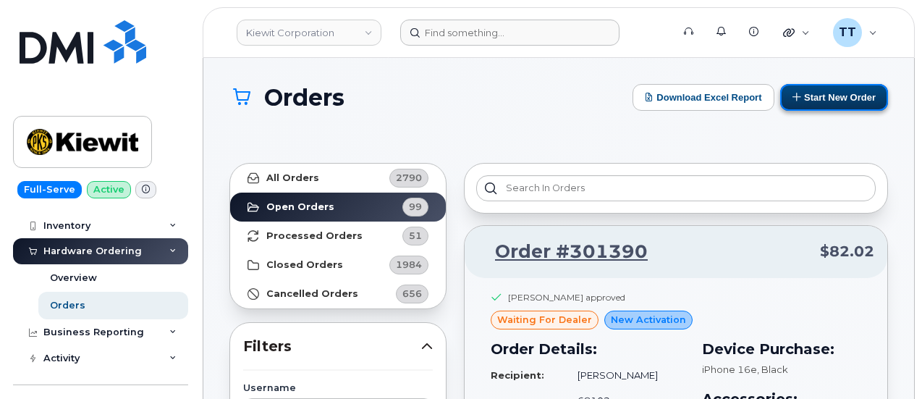
click at [801, 93] on button "Start New Order" at bounding box center [834, 97] width 108 height 27
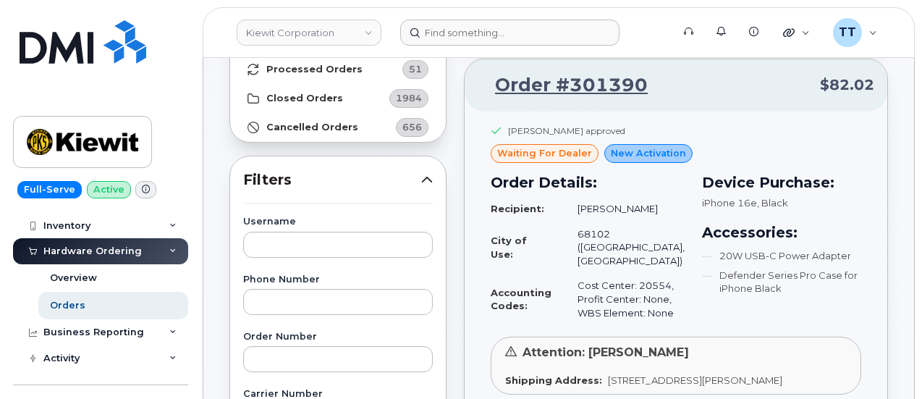
scroll to position [72, 0]
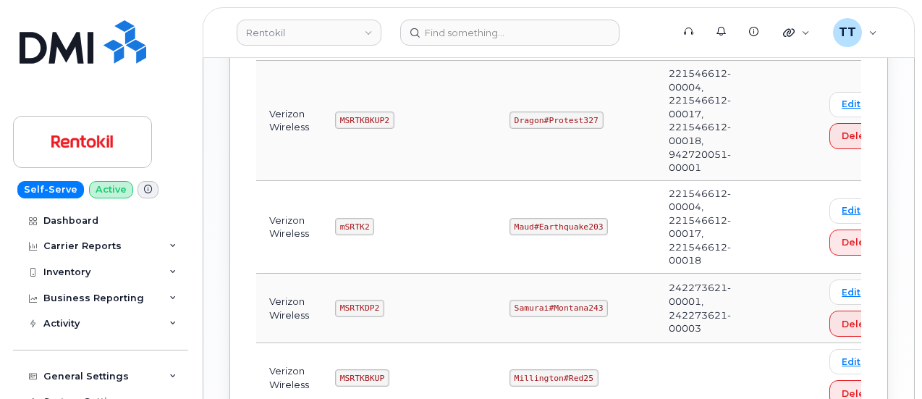
scroll to position [1158, 0]
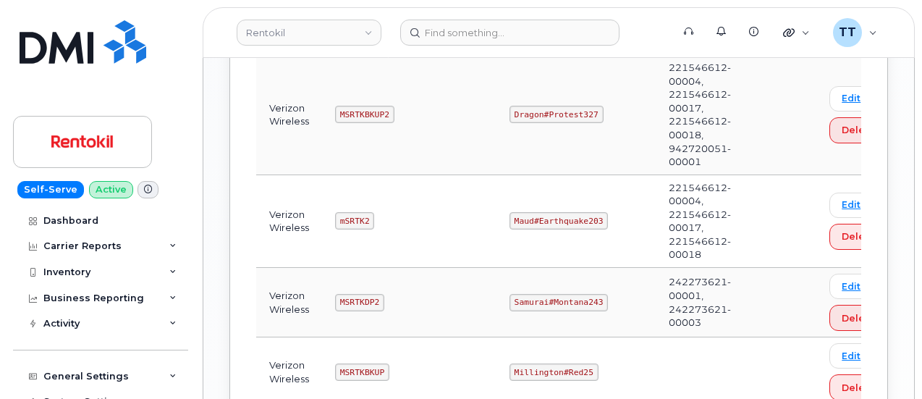
click at [534, 216] on code "Maud#Earthquake203" at bounding box center [559, 220] width 98 height 17
copy code "Maud#Earthquake203"
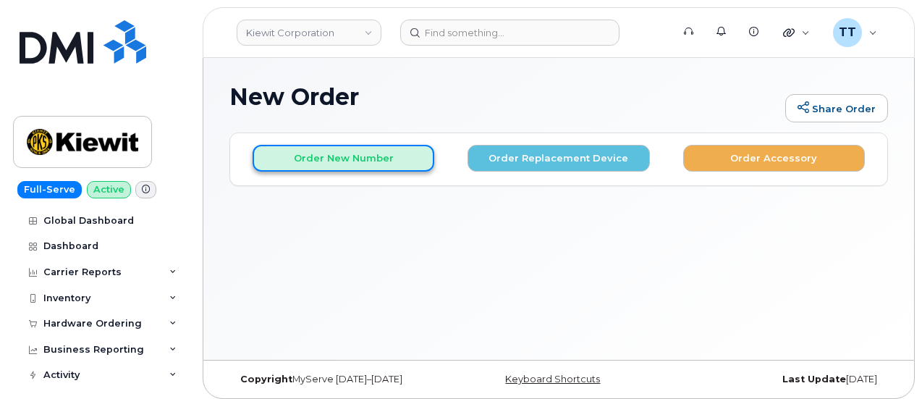
click at [336, 161] on button "Order New Number" at bounding box center [344, 158] width 182 height 27
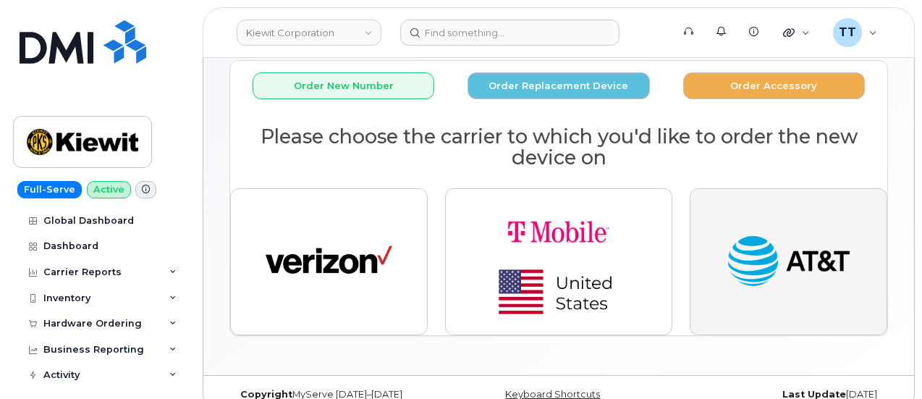
click at [758, 270] on img "button" at bounding box center [788, 261] width 127 height 65
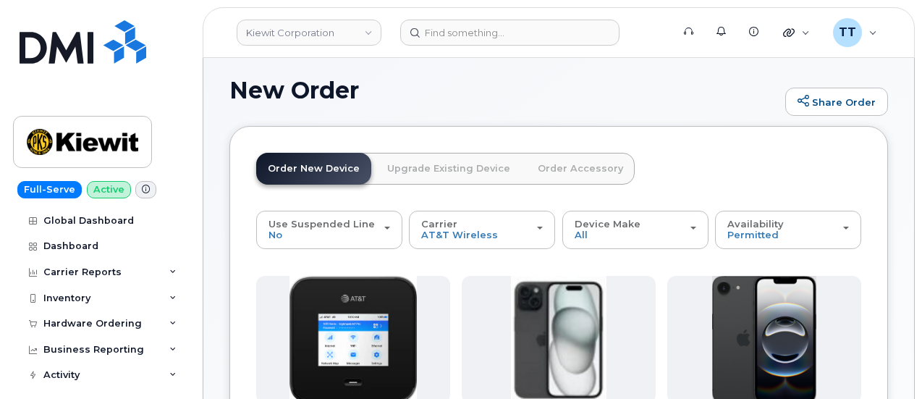
scroll to position [72, 0]
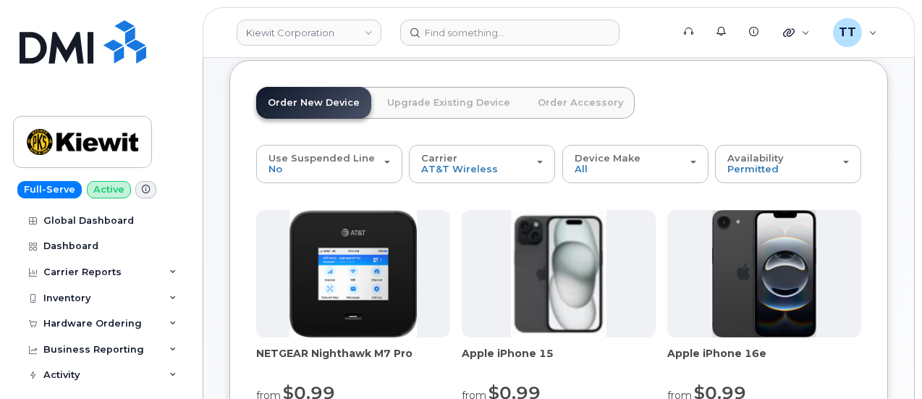
click at [436, 114] on link "Upgrade Existing Device" at bounding box center [449, 103] width 146 height 32
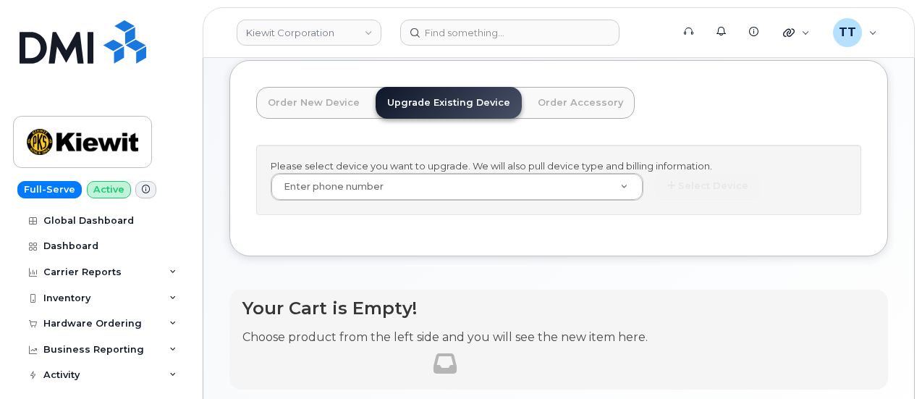
scroll to position [33, 0]
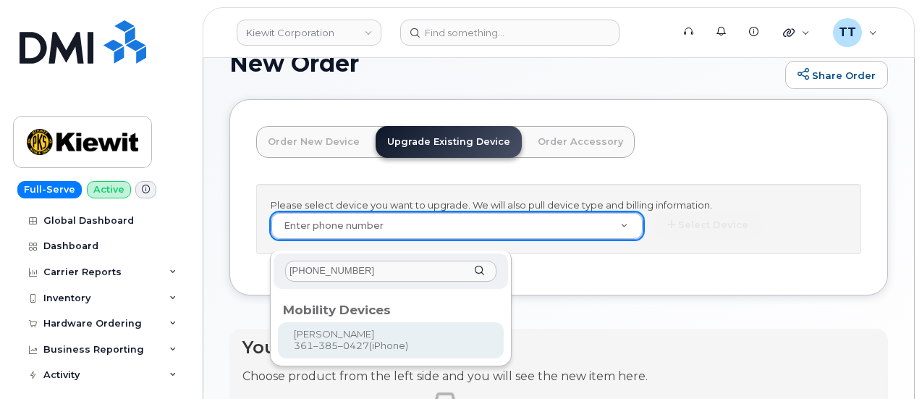
type input "[PHONE_NUMBER]"
type input "1167074"
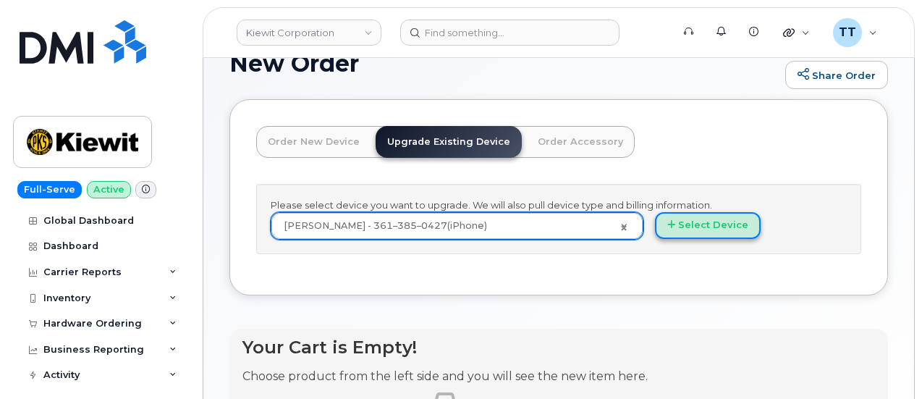
click at [655, 238] on button "Select Device" at bounding box center [708, 225] width 106 height 27
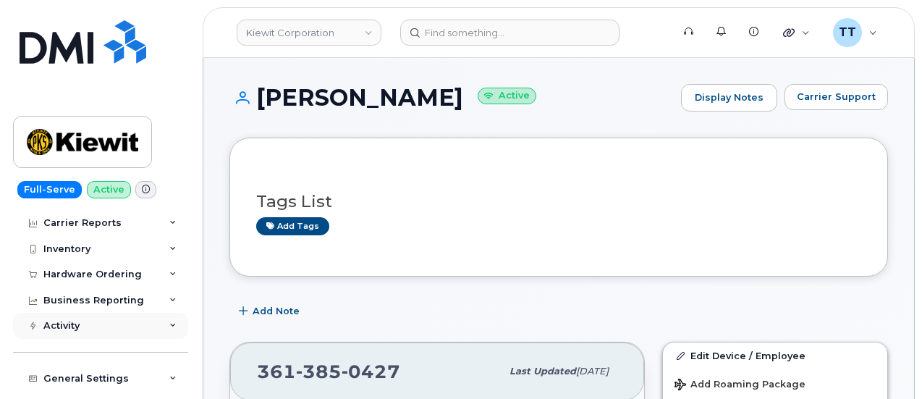
scroll to position [72, 0]
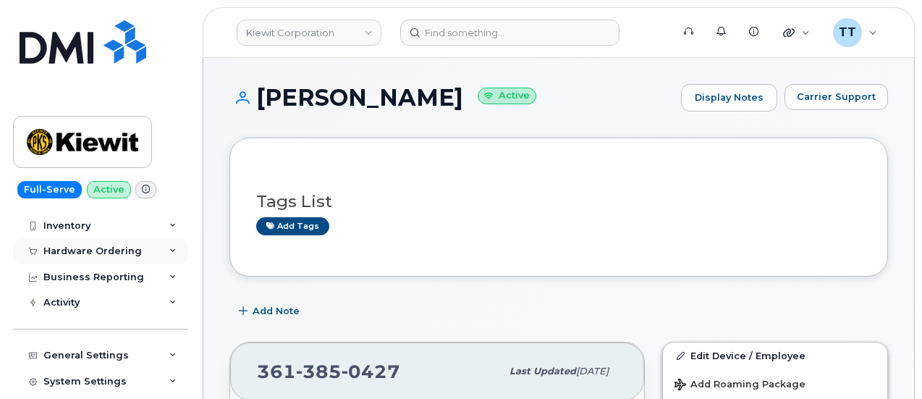
click at [110, 248] on div "Hardware Ordering" at bounding box center [92, 251] width 98 height 12
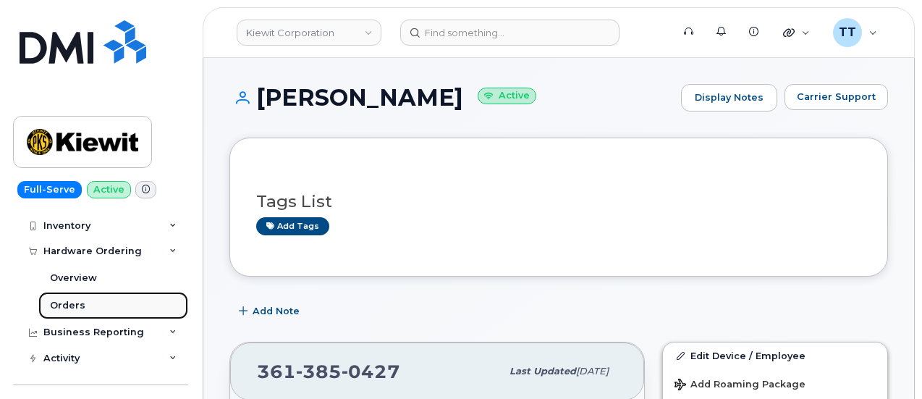
click at [88, 303] on link "Orders" at bounding box center [113, 306] width 150 height 28
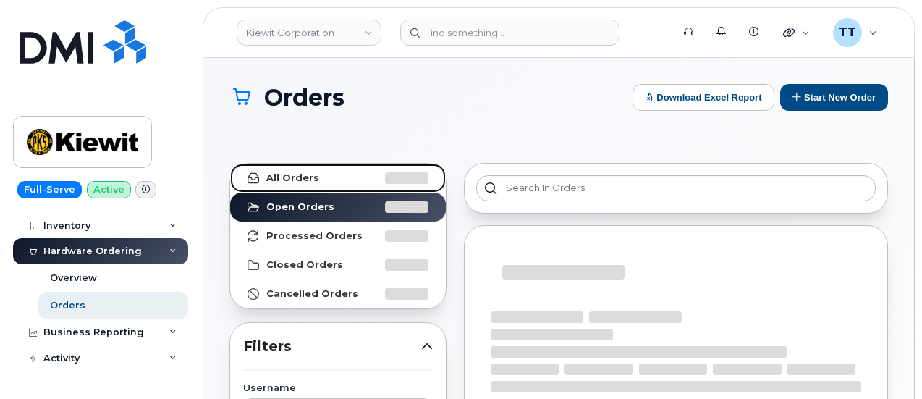
click at [345, 184] on link "All Orders" at bounding box center [338, 178] width 216 height 29
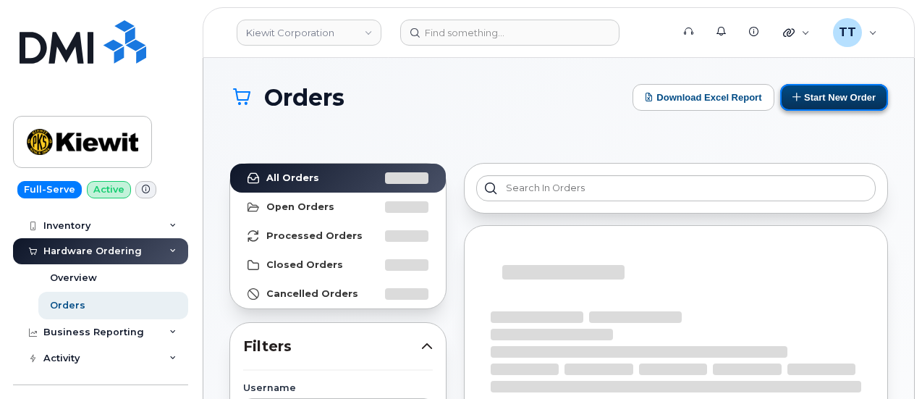
click at [822, 96] on button "Start New Order" at bounding box center [834, 97] width 108 height 27
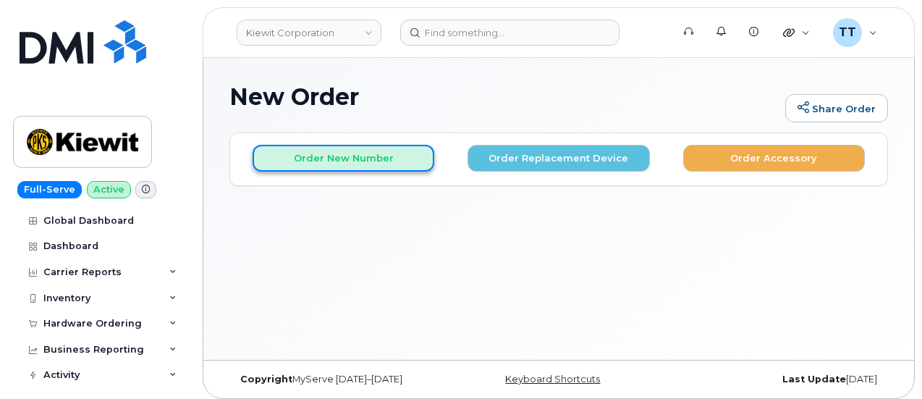
click at [353, 159] on button "Order New Number" at bounding box center [344, 158] width 182 height 27
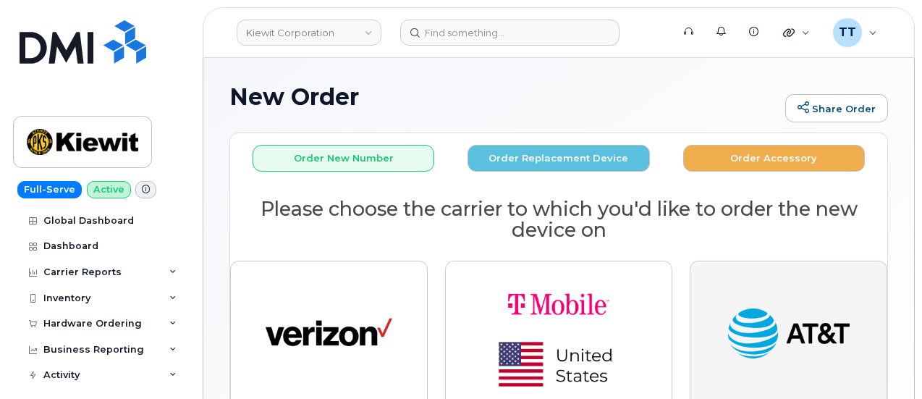
click at [785, 335] on img "button" at bounding box center [788, 334] width 127 height 65
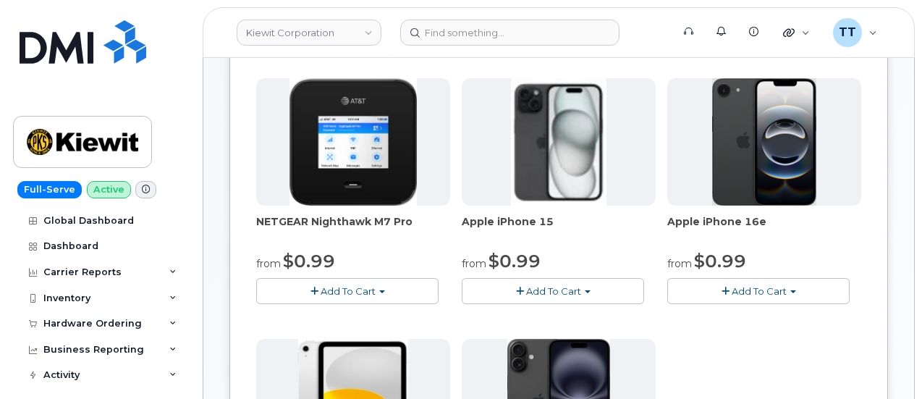
scroll to position [217, 0]
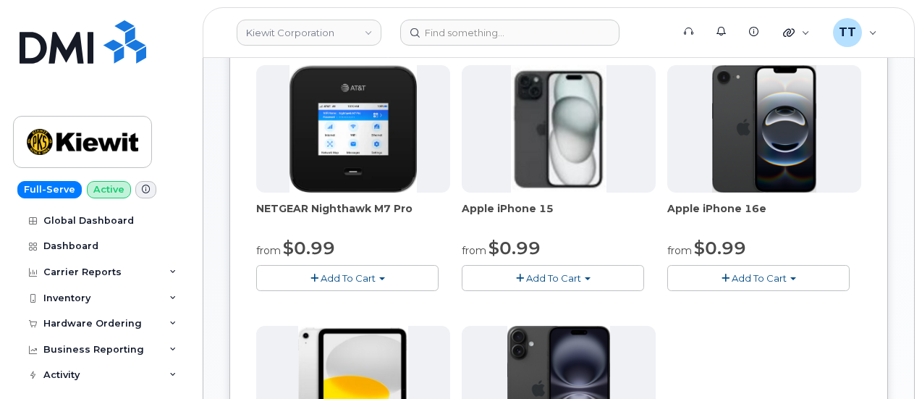
click at [526, 279] on span "Add To Cart" at bounding box center [553, 278] width 55 height 12
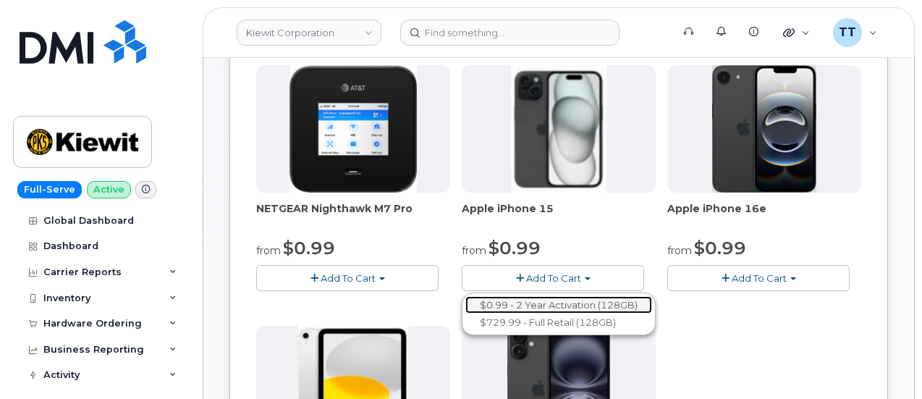
click at [467, 303] on link "$0.99 - 2 Year Activation (128GB)" at bounding box center [558, 305] width 187 height 18
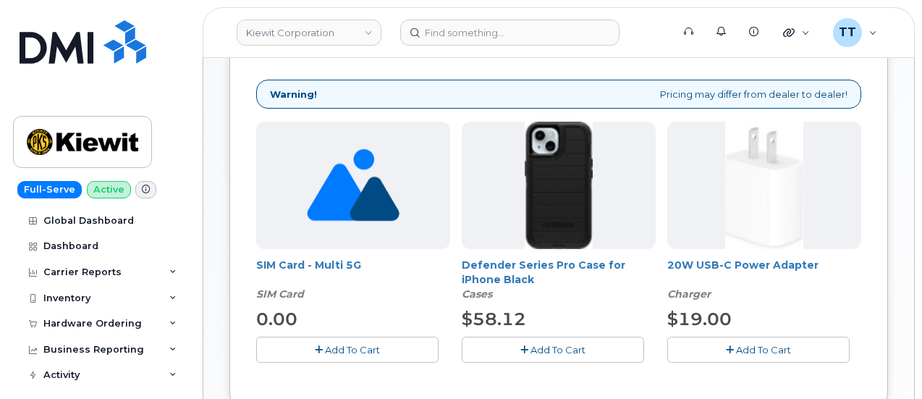
scroll to position [145, 0]
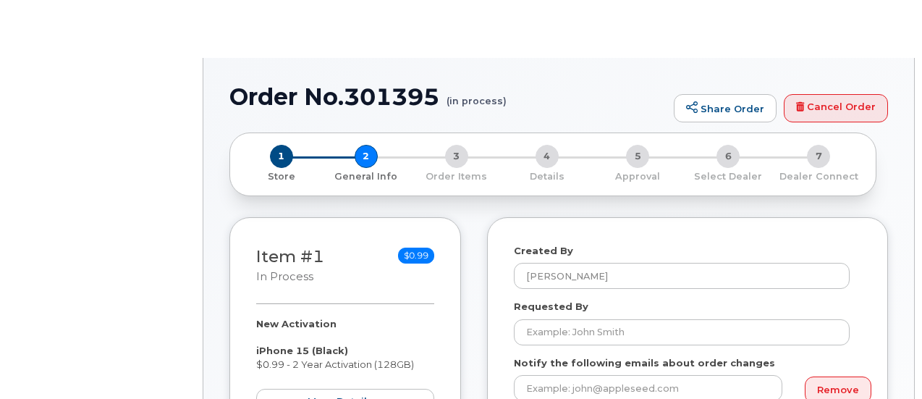
select select
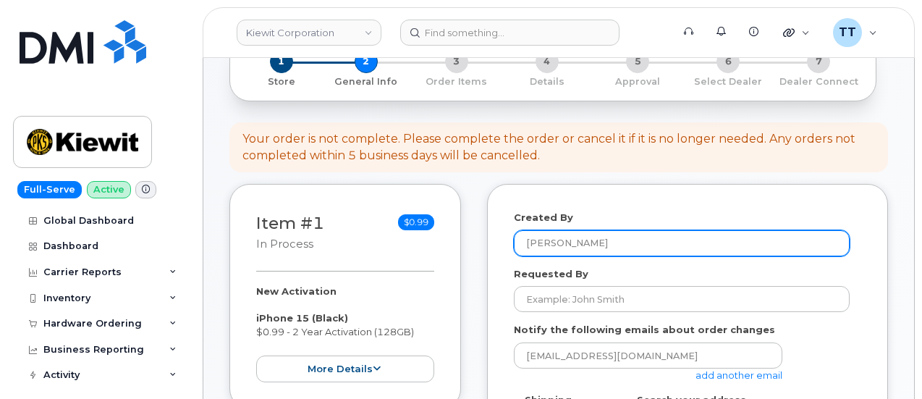
scroll to position [145, 0]
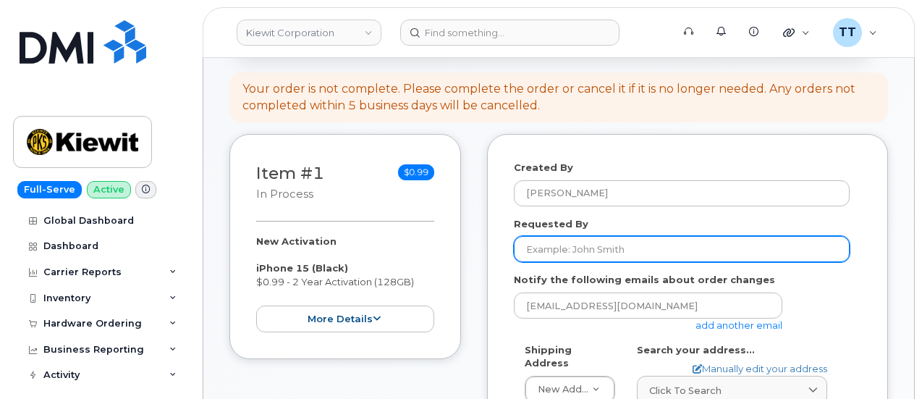
click at [604, 243] on input "Requested By" at bounding box center [682, 249] width 336 height 26
click at [566, 248] on input "Requested By" at bounding box center [682, 249] width 336 height 26
paste input "ANGELICA GREER"
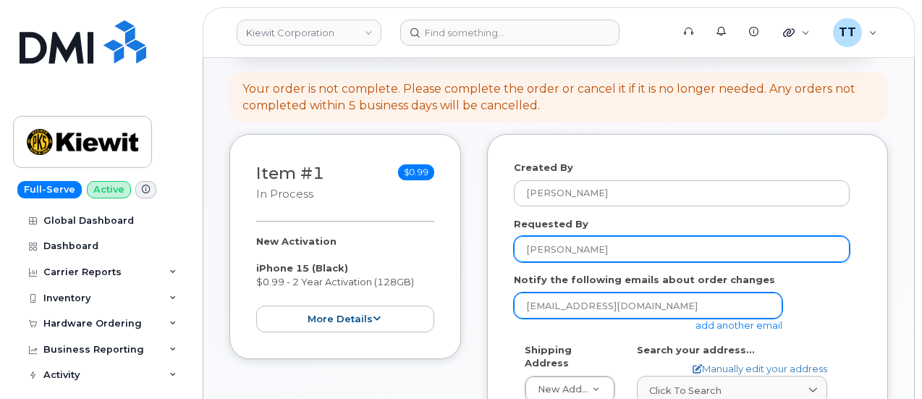
type input "ANGELICA GREER"
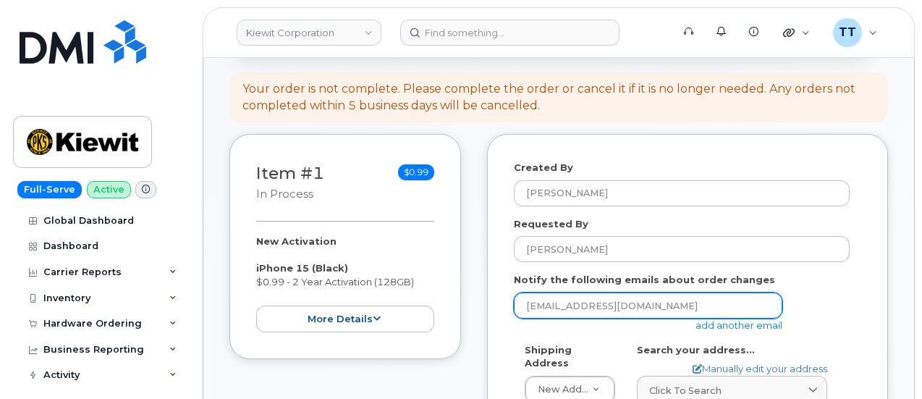
click at [609, 300] on input "ttedesco@dminc.com" at bounding box center [648, 305] width 269 height 26
click at [609, 300] on input "[EMAIL_ADDRESS][DOMAIN_NAME]" at bounding box center [648, 305] width 269 height 26
click at [631, 306] on input "email" at bounding box center [648, 305] width 269 height 26
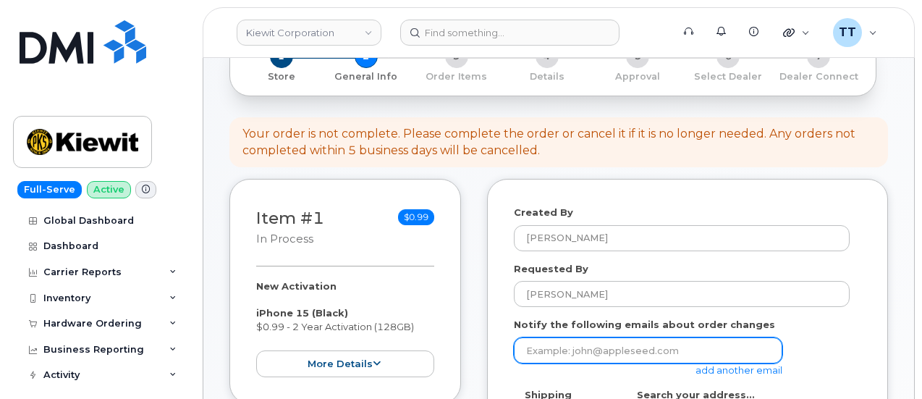
scroll to position [0, 0]
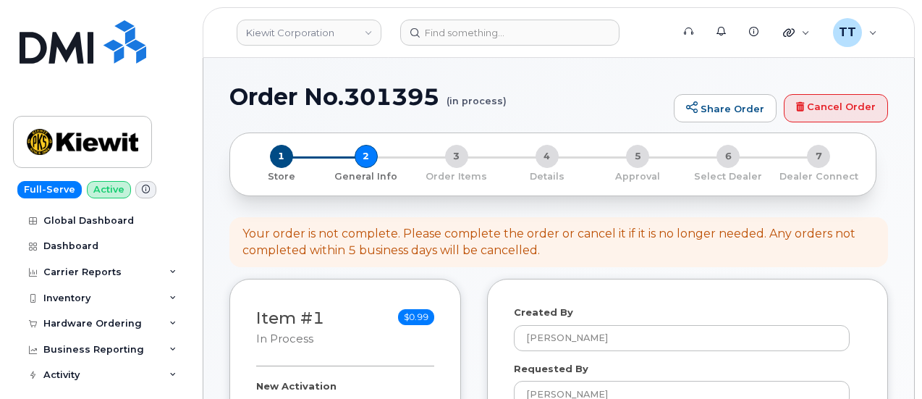
click at [366, 101] on h1 "Order No.301395 (in process)" at bounding box center [447, 96] width 437 height 25
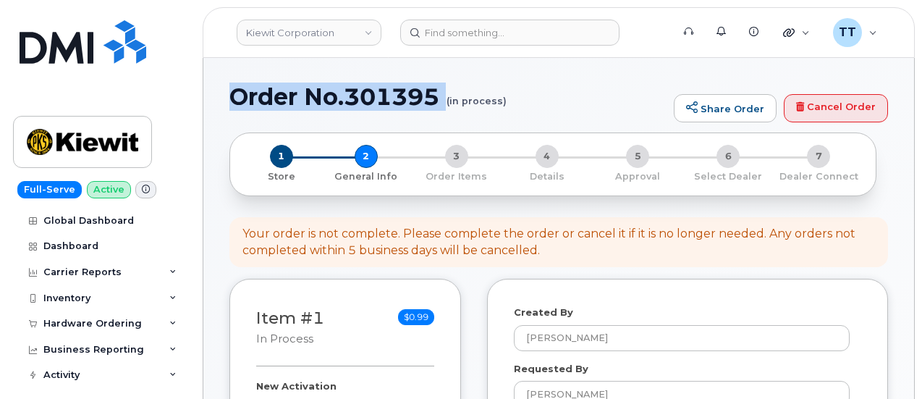
click at [366, 101] on h1 "Order No.301395 (in process)" at bounding box center [447, 96] width 437 height 25
copy h1 "Order No.301395"
click at [323, 99] on h1 "Order No.301395 (in process)" at bounding box center [447, 96] width 437 height 25
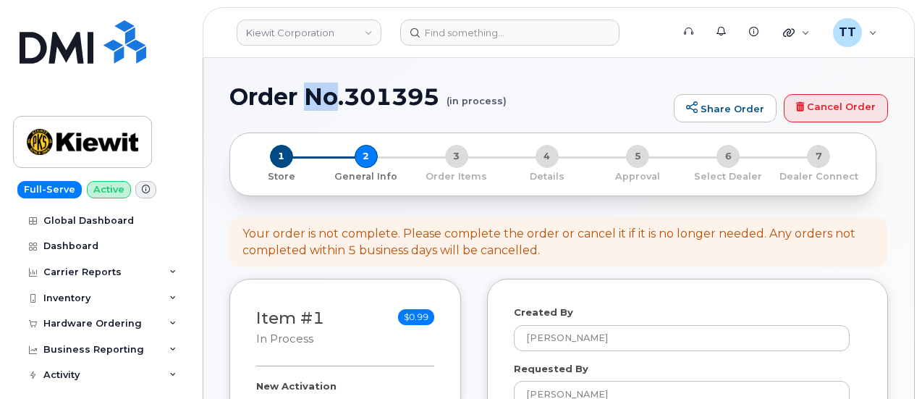
click at [323, 99] on h1 "Order No.301395 (in process)" at bounding box center [447, 96] width 437 height 25
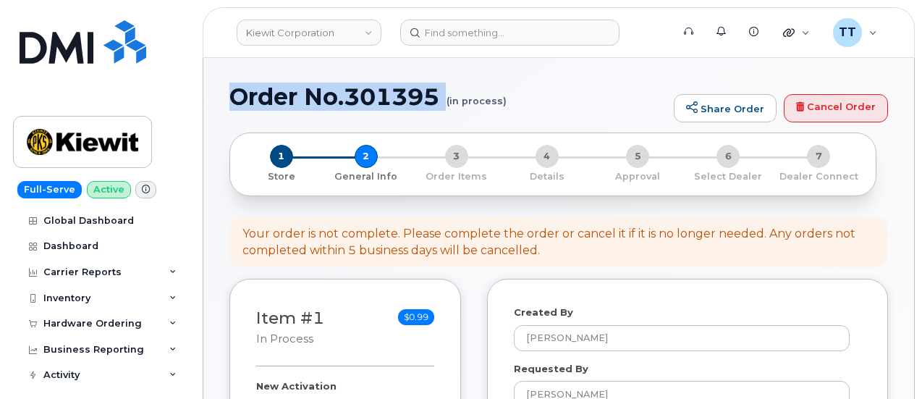
click at [323, 99] on h1 "Order No.301395 (in process)" at bounding box center [447, 96] width 437 height 25
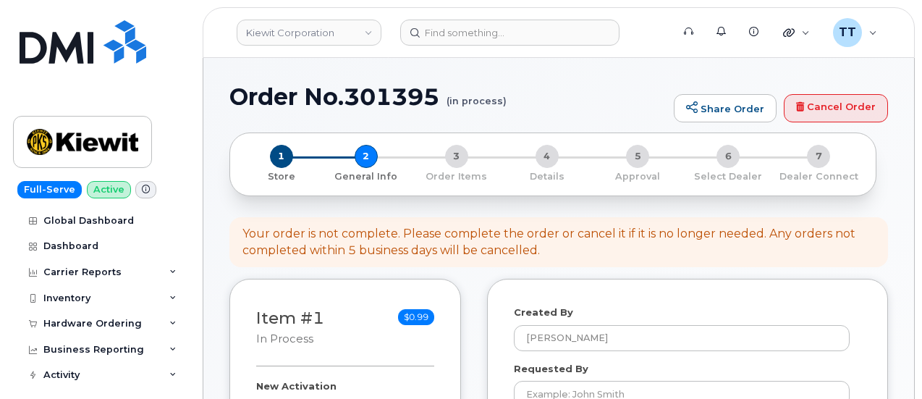
select select
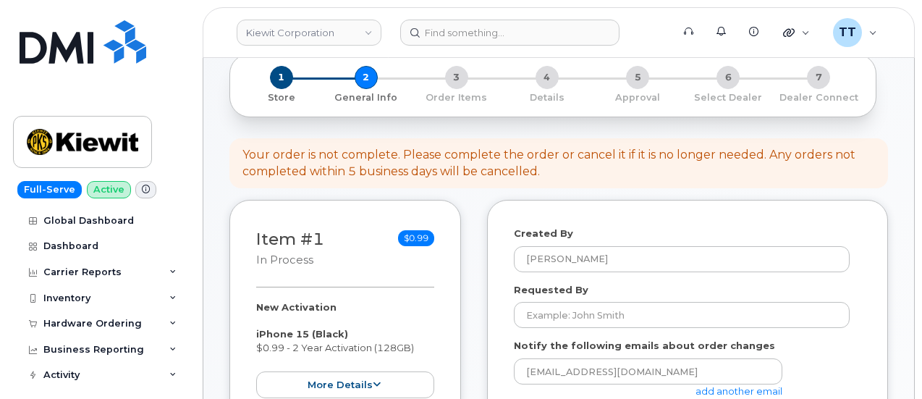
scroll to position [217, 0]
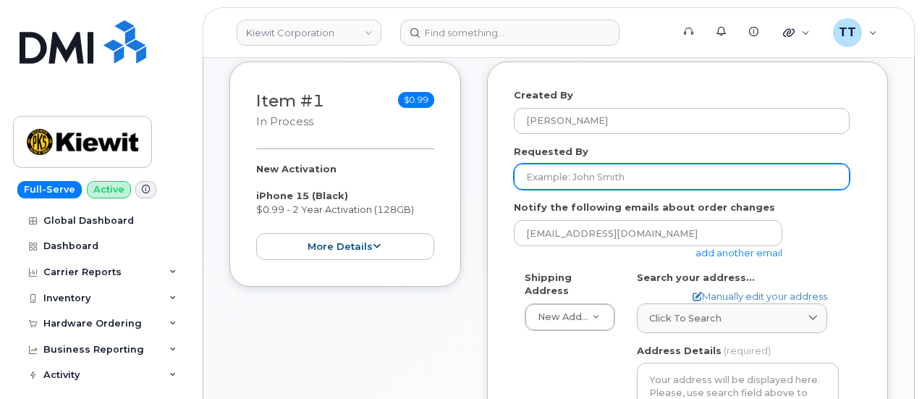
click at [594, 182] on input "Requested By" at bounding box center [682, 177] width 336 height 26
click at [594, 170] on input "Requested By" at bounding box center [682, 177] width 336 height 26
paste input "[PERSON_NAME]"
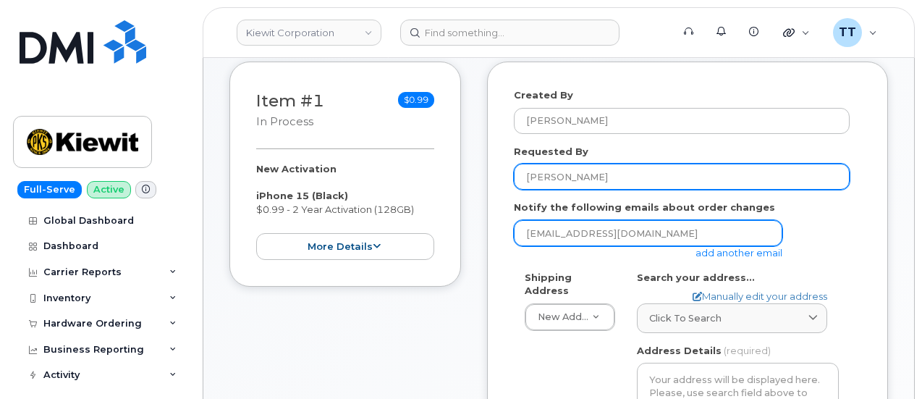
type input "[PERSON_NAME]"
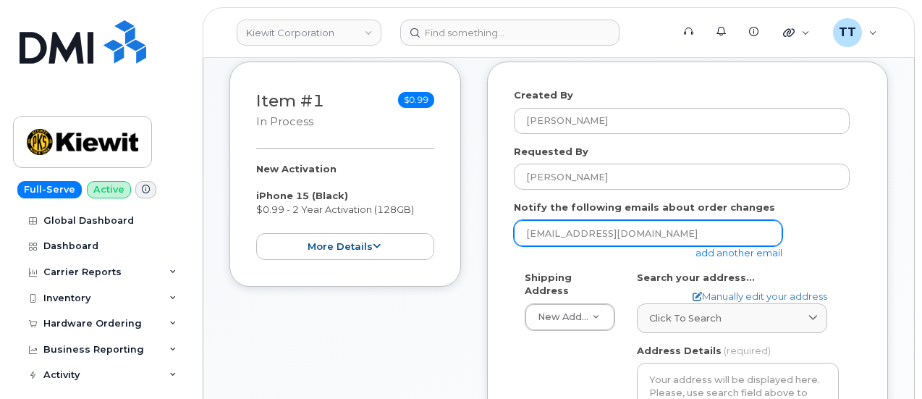
click at [625, 232] on input "[EMAIL_ADDRESS][DOMAIN_NAME]" at bounding box center [648, 233] width 269 height 26
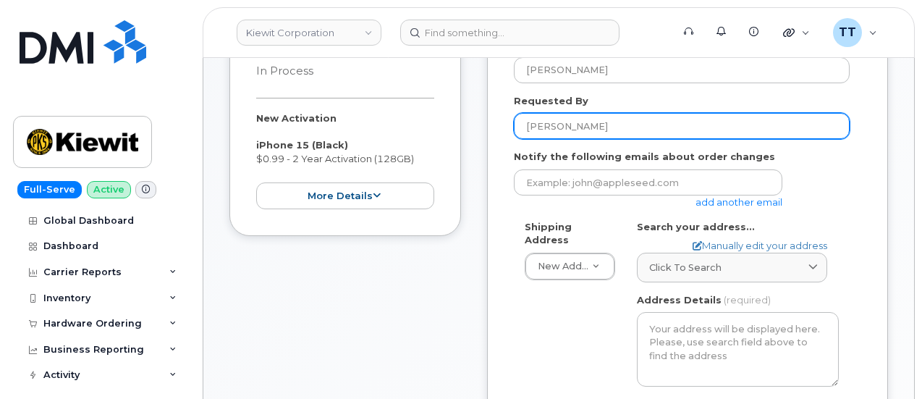
scroll to position [290, 0]
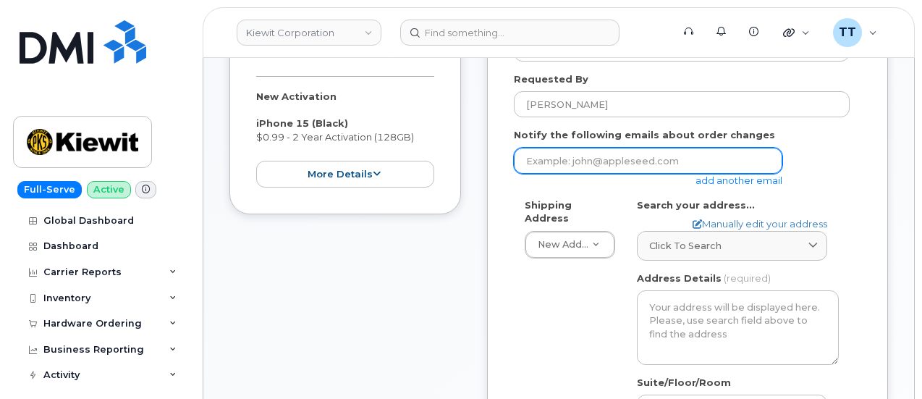
click at [600, 160] on input "email" at bounding box center [648, 161] width 269 height 26
paste input "[PERSON_NAME][EMAIL_ADDRESS][PERSON_NAME][PERSON_NAME][DOMAIN_NAME]"
type input "[PERSON_NAME][EMAIL_ADDRESS][PERSON_NAME][PERSON_NAME][DOMAIN_NAME]"
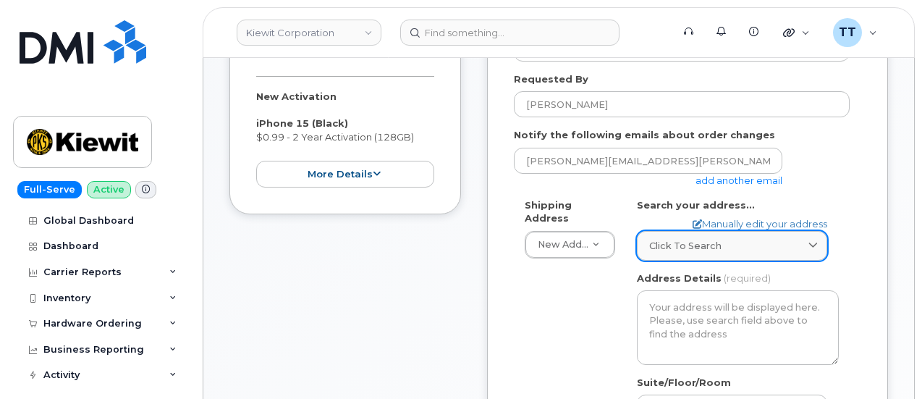
click at [707, 241] on span "Click to search" at bounding box center [685, 246] width 72 height 14
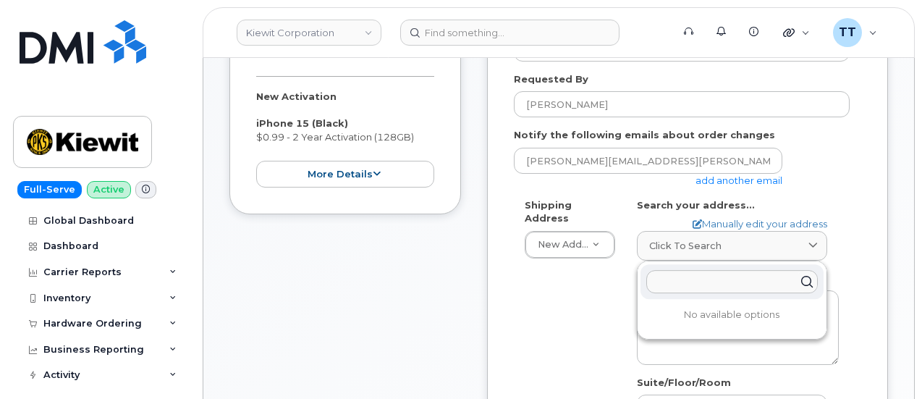
paste input "2440 Kiewit RdIngleside, TX 78362"
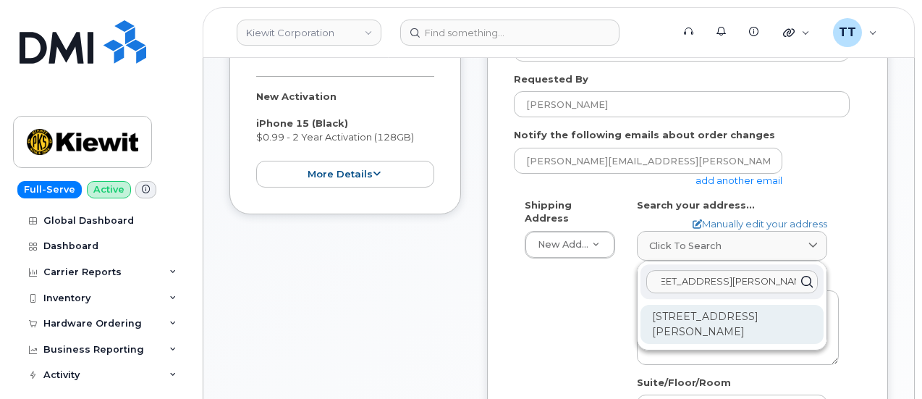
type input "2440 Kiewit RdIngleside, TX 78362"
click at [702, 316] on div "2440 Kiewit Rd Ingleside TX 78362-5100" at bounding box center [732, 324] width 183 height 39
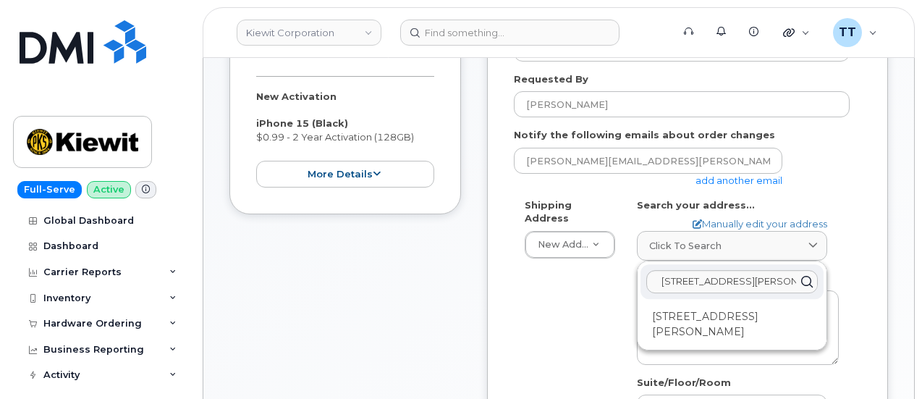
select select
type textarea "2440 Kiewit Rd INGLESIDE TX 78362-5100 UNITED STATES"
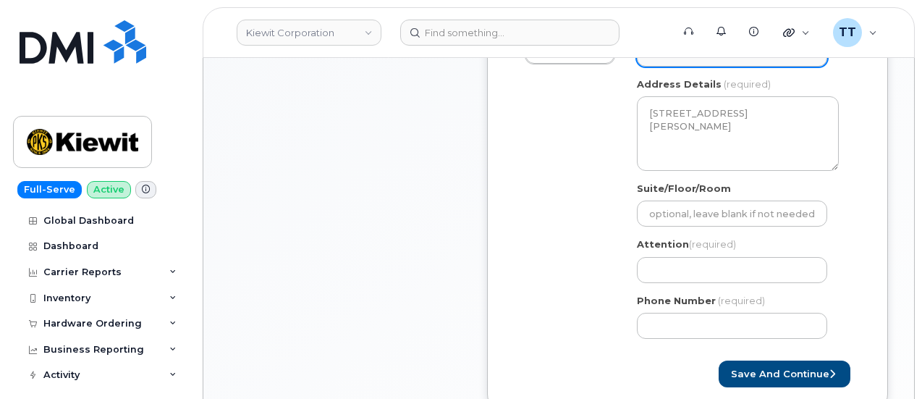
scroll to position [507, 0]
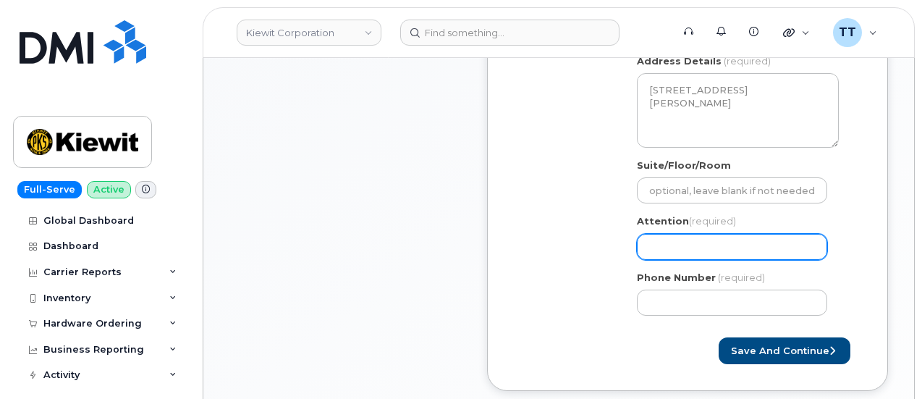
click at [672, 248] on input "Attention (required)" at bounding box center [732, 247] width 190 height 26
click at [722, 245] on input "Attention (required)" at bounding box center [732, 247] width 190 height 26
paste input "CS0801866"
select select
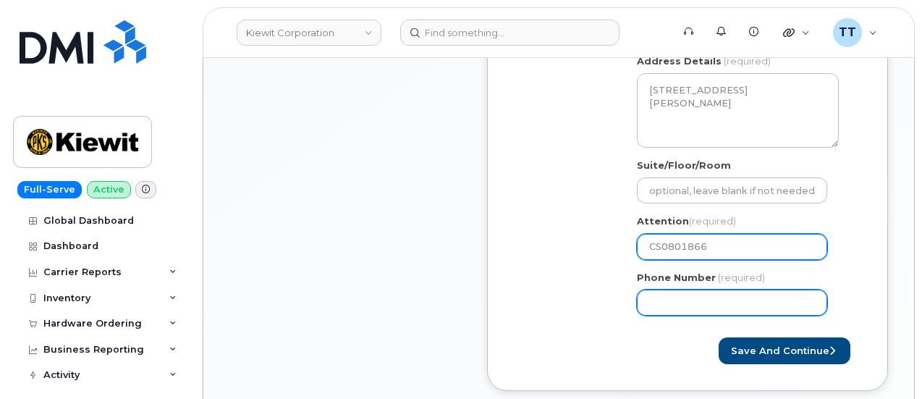
type input "CS0801866"
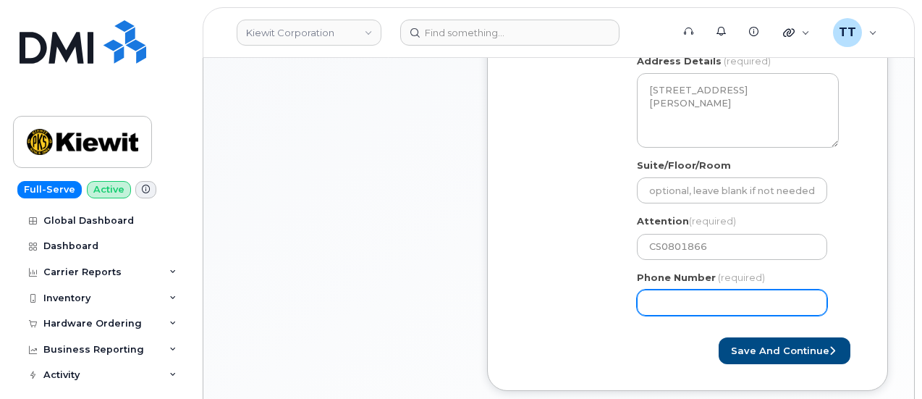
click at [667, 302] on input "Phone Number" at bounding box center [732, 303] width 190 height 26
click at [664, 303] on input "Phone Number" at bounding box center [732, 303] width 190 height 26
paste input "3613850427"
click at [695, 303] on input "Phone Number" at bounding box center [732, 303] width 190 height 26
select select
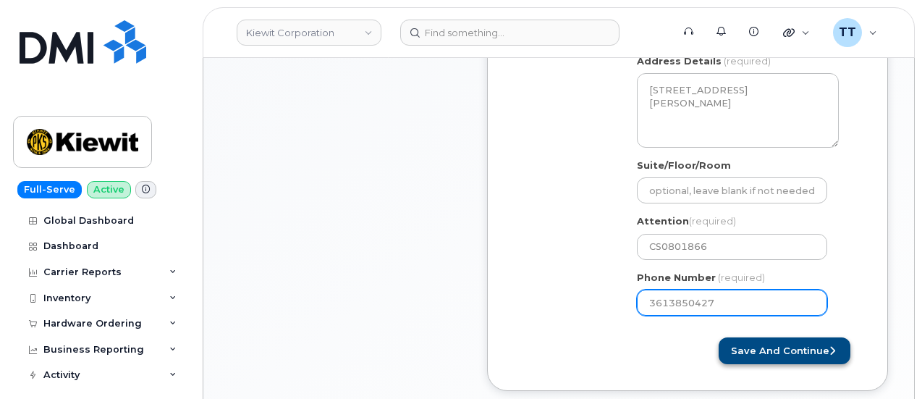
type input "3613850427"
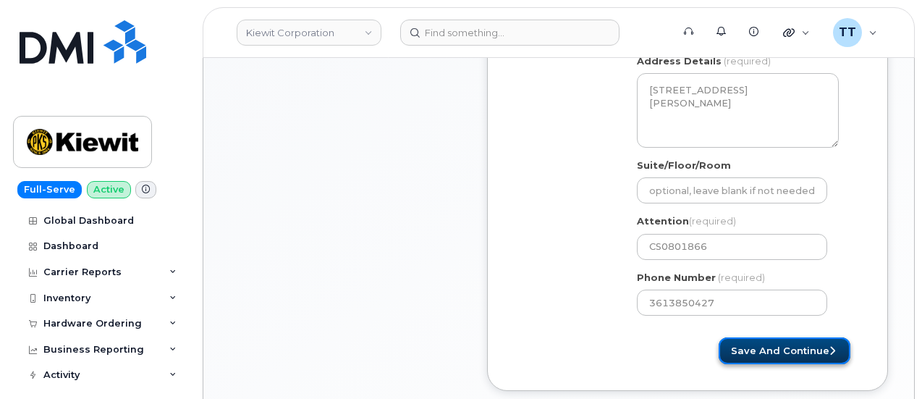
click at [754, 347] on button "Save and Continue" at bounding box center [785, 350] width 132 height 27
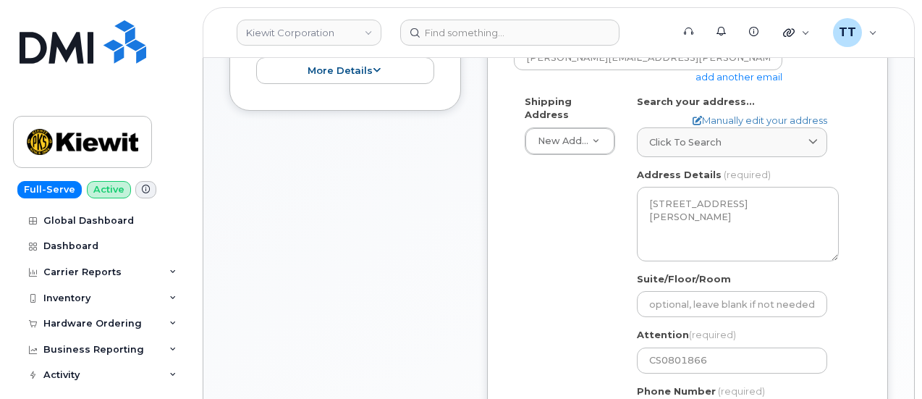
scroll to position [579, 0]
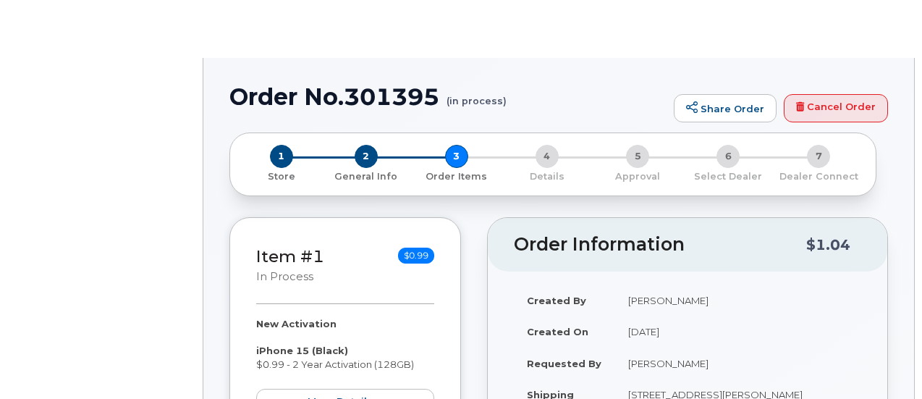
radio input "true"
select select
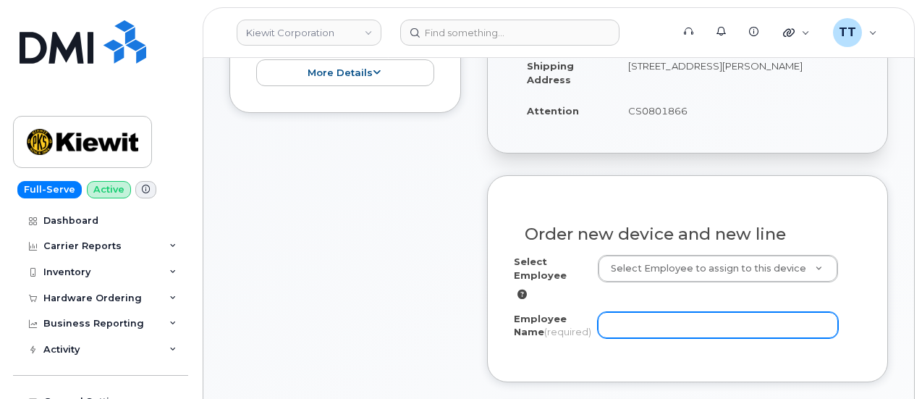
scroll to position [434, 0]
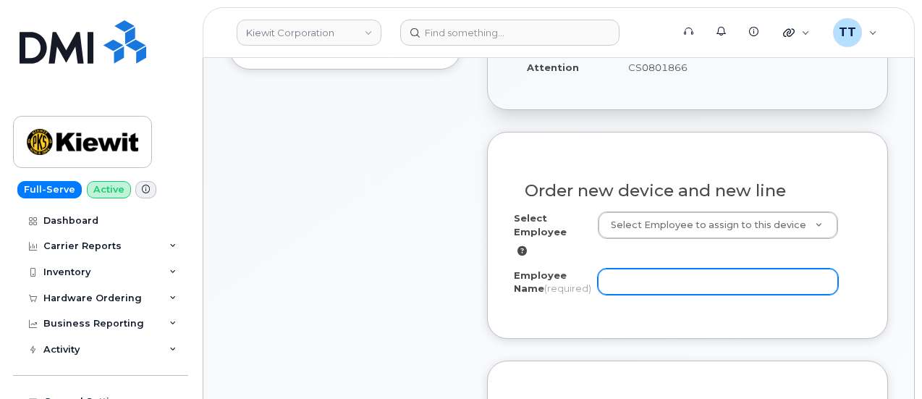
click at [646, 287] on input "Employee Name (required)" at bounding box center [718, 282] width 240 height 26
paste input "[PERSON_NAME]"
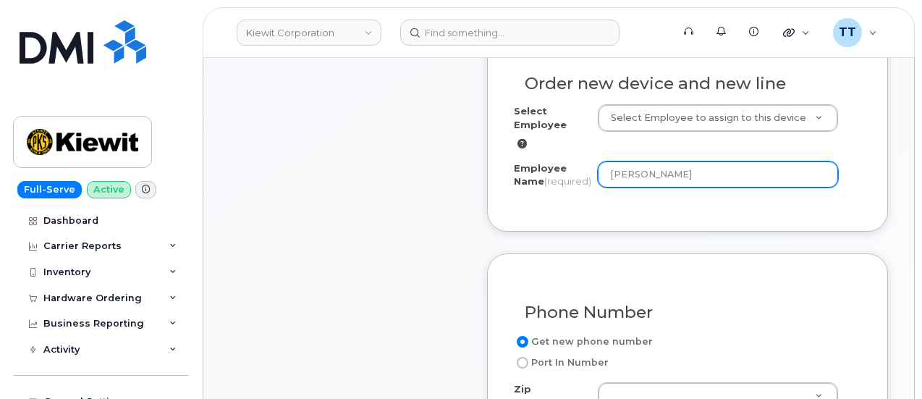
scroll to position [651, 0]
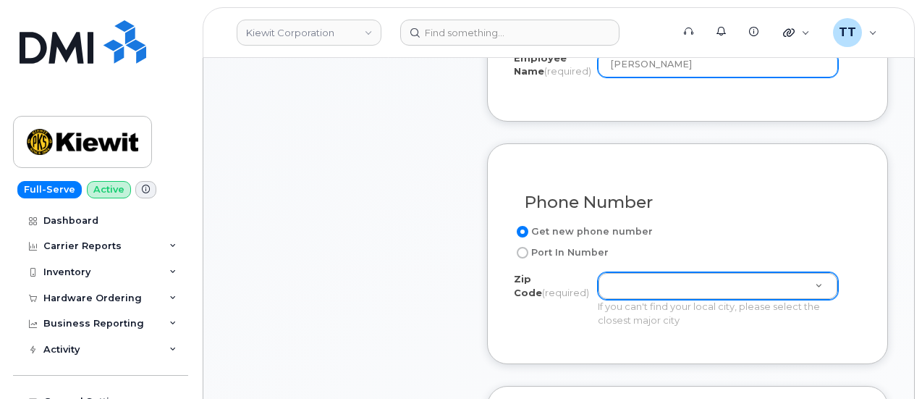
type input "[PERSON_NAME]"
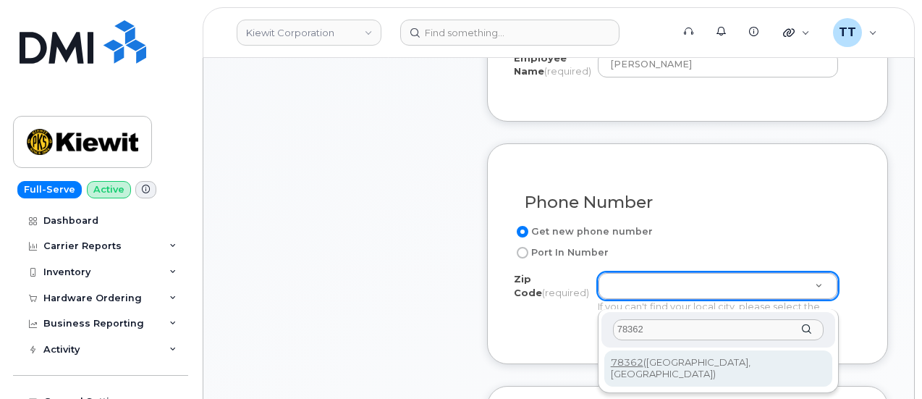
type input "78362"
type input "78362 (Ingleside, TX)"
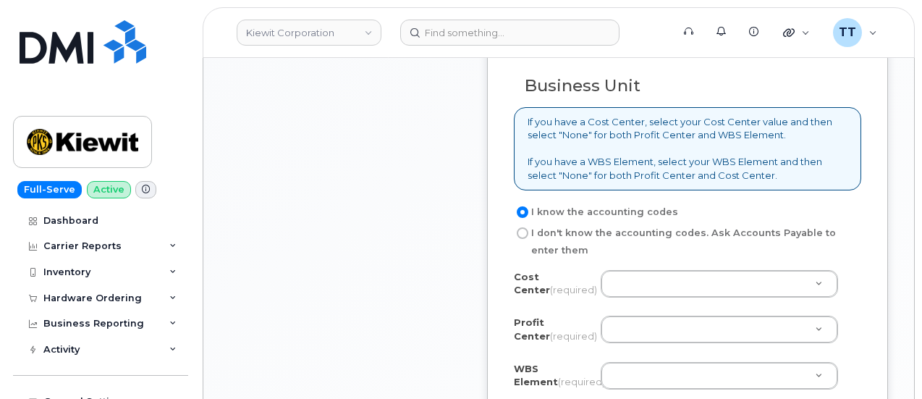
scroll to position [1231, 0]
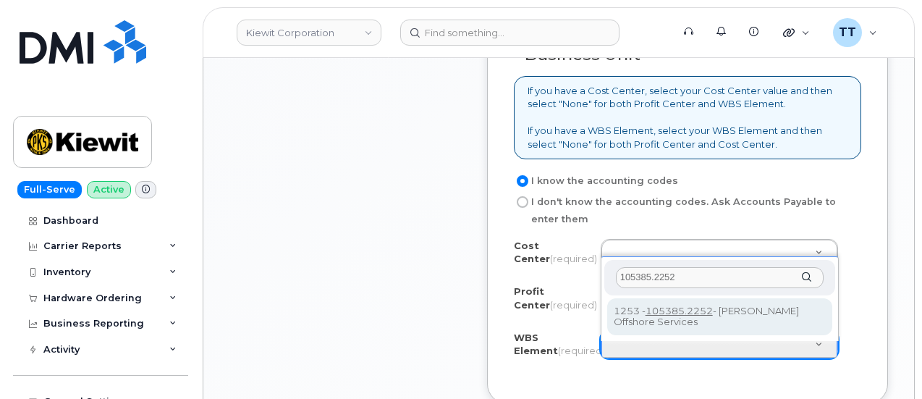
type input "105385.2252"
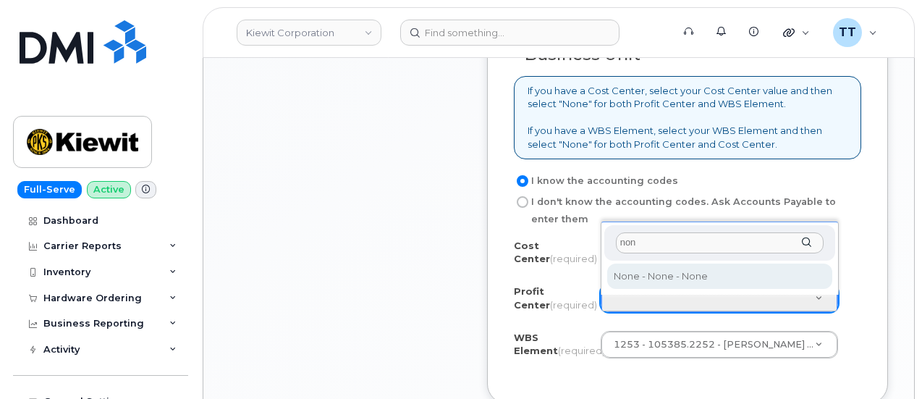
type input "non"
select select "None"
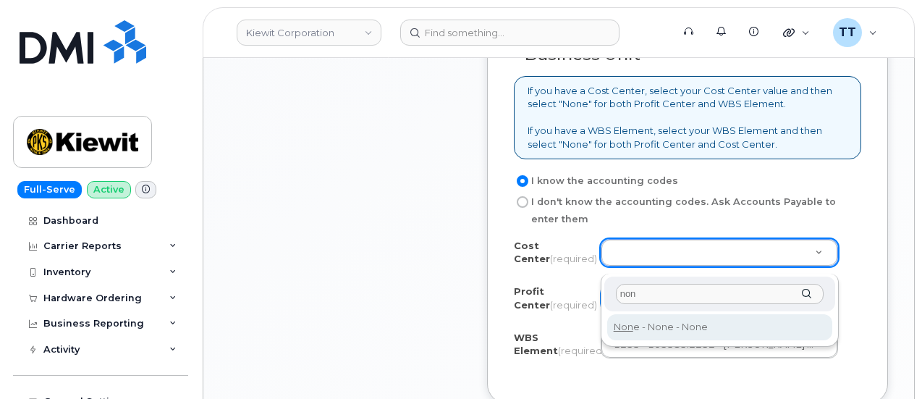
type input "non"
type input "None"
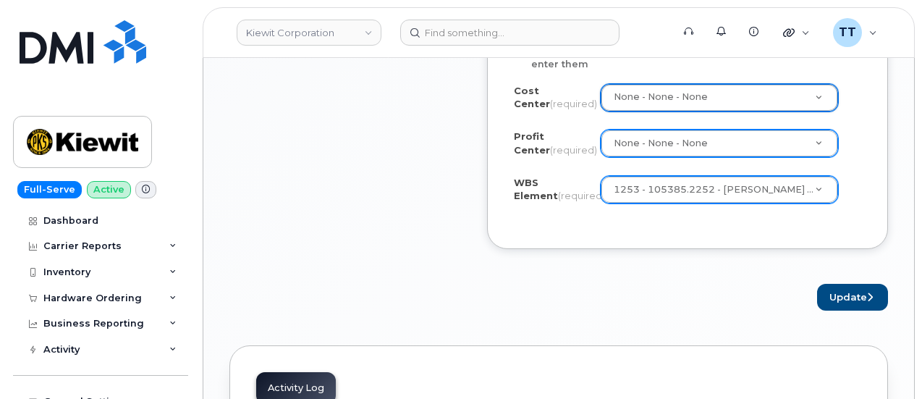
scroll to position [1448, 0]
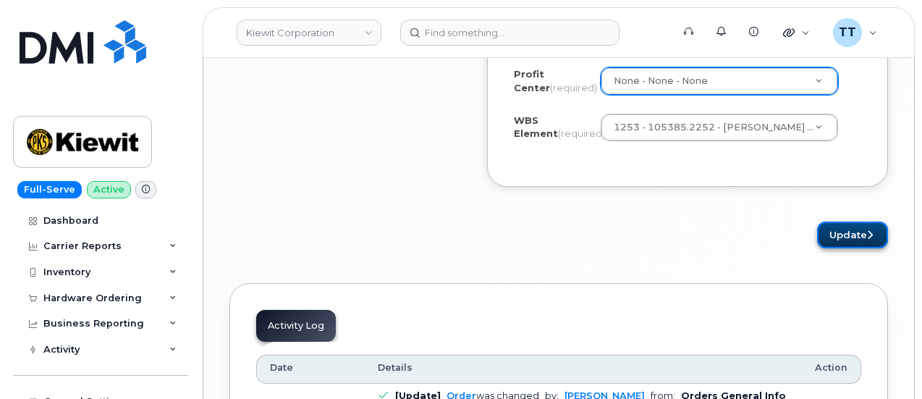
click at [851, 236] on button "Update" at bounding box center [852, 235] width 71 height 27
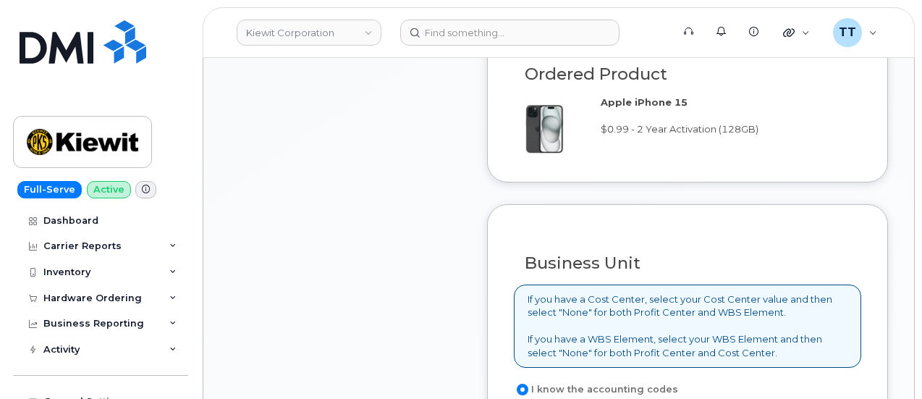
scroll to position [941, 0]
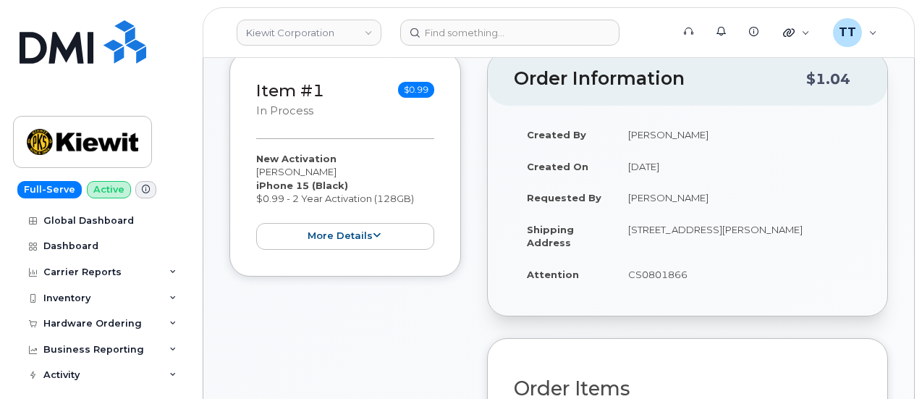
scroll to position [579, 0]
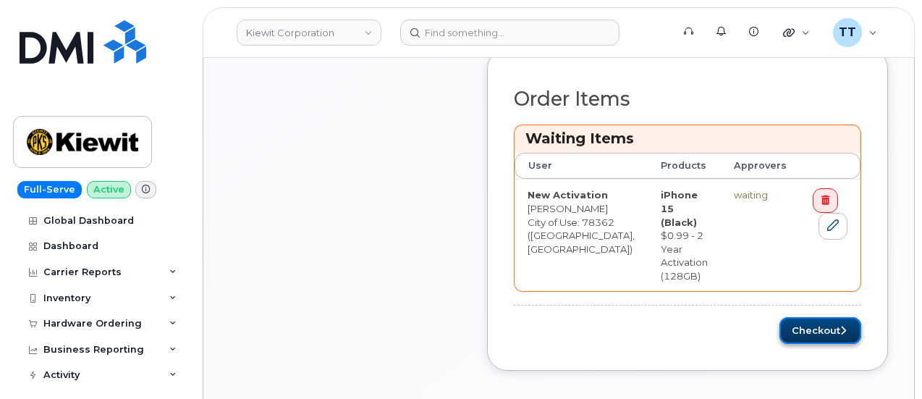
click at [801, 317] on button "Checkout" at bounding box center [821, 330] width 82 height 27
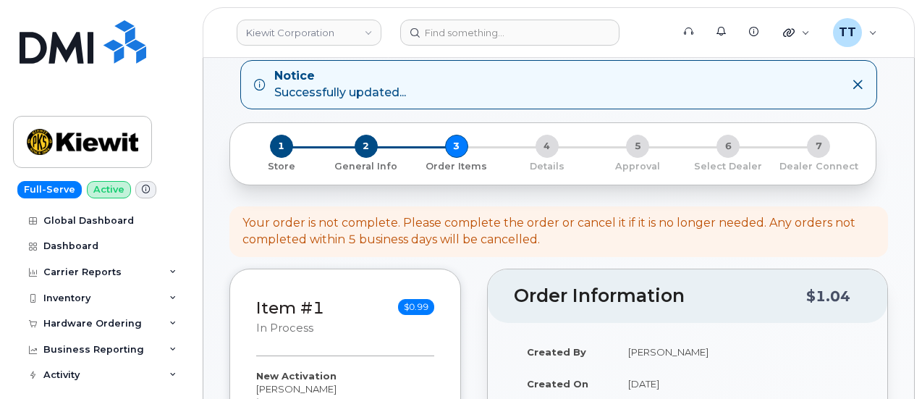
scroll to position [0, 0]
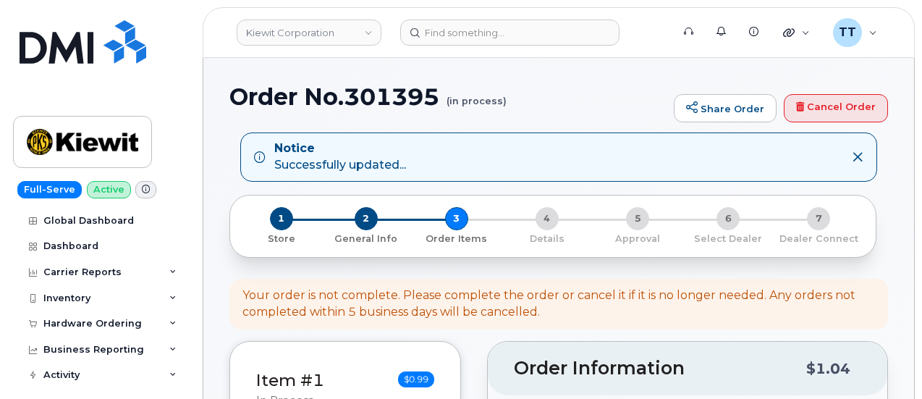
click at [345, 96] on h1 "Order No.301395 (in process)" at bounding box center [447, 96] width 437 height 25
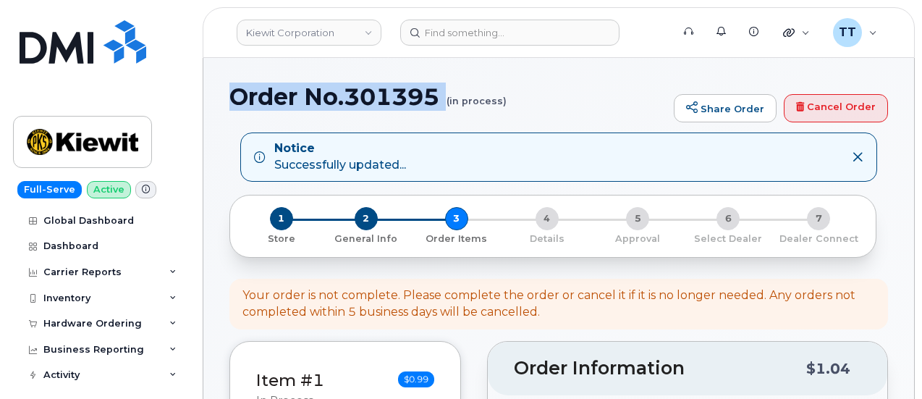
click at [345, 96] on h1 "Order No.301395 (in process)" at bounding box center [447, 96] width 437 height 25
copy h1 "Order No.301395"
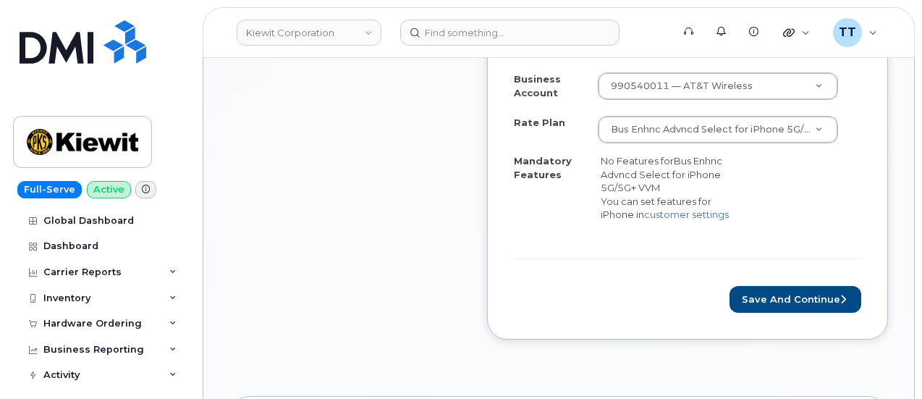
scroll to position [507, 0]
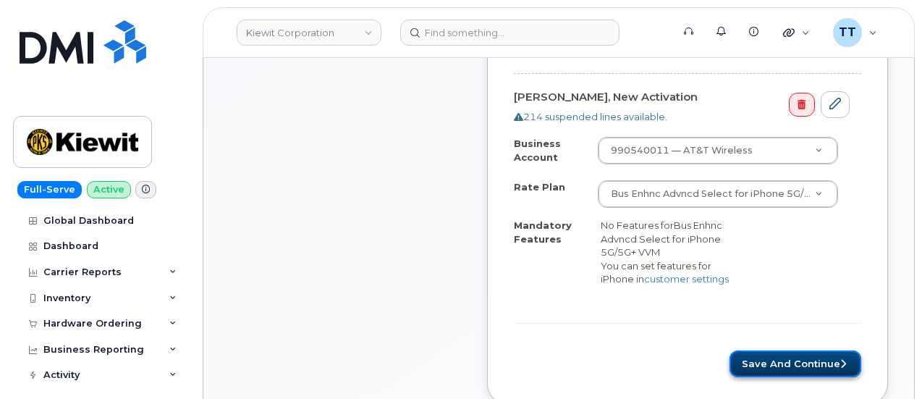
click at [773, 353] on button "Save and Continue" at bounding box center [796, 363] width 132 height 27
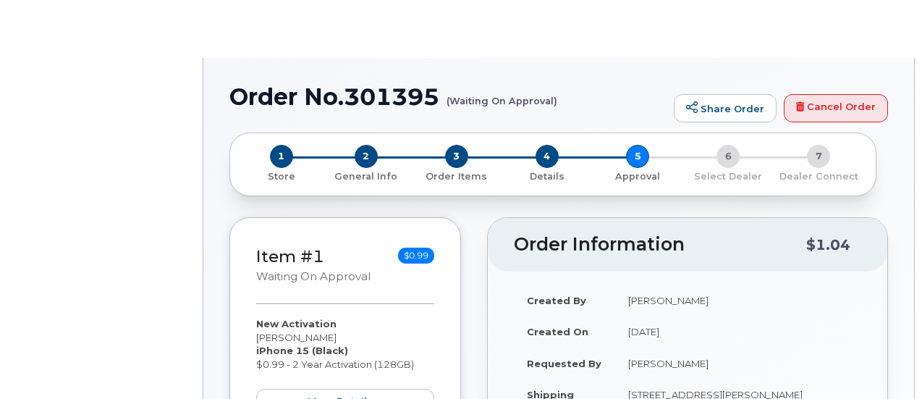
radio input "true"
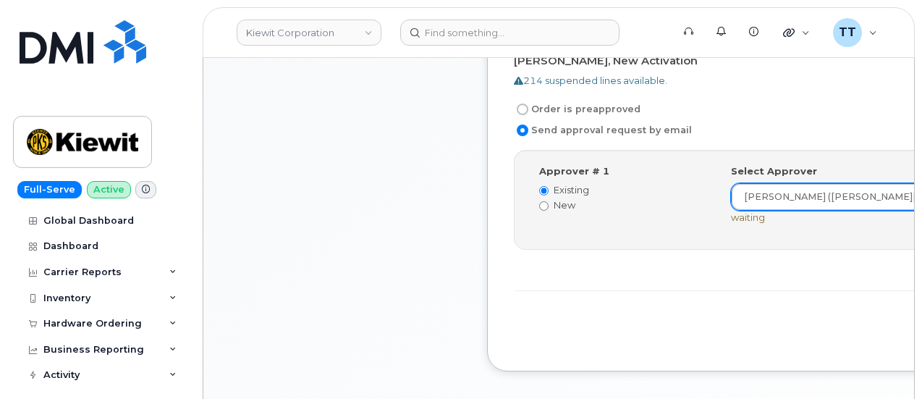
scroll to position [579, 0]
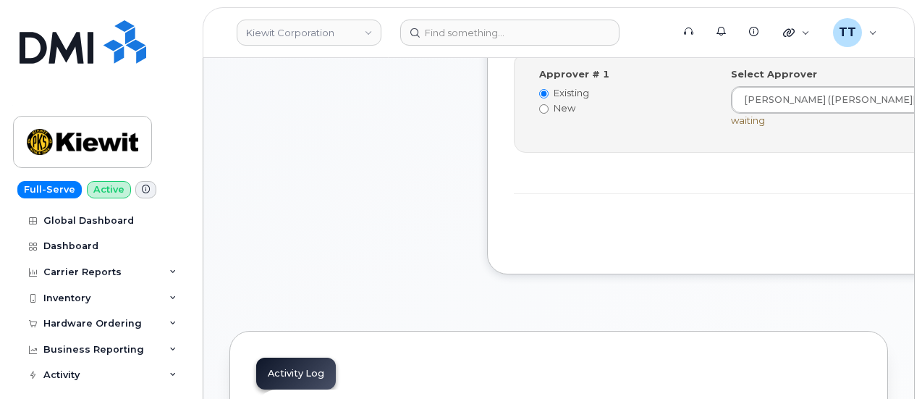
drag, startPoint x: 785, startPoint y: 235, endPoint x: 731, endPoint y: 225, distance: 54.5
